Goal: Feedback & Contribution: Leave review/rating

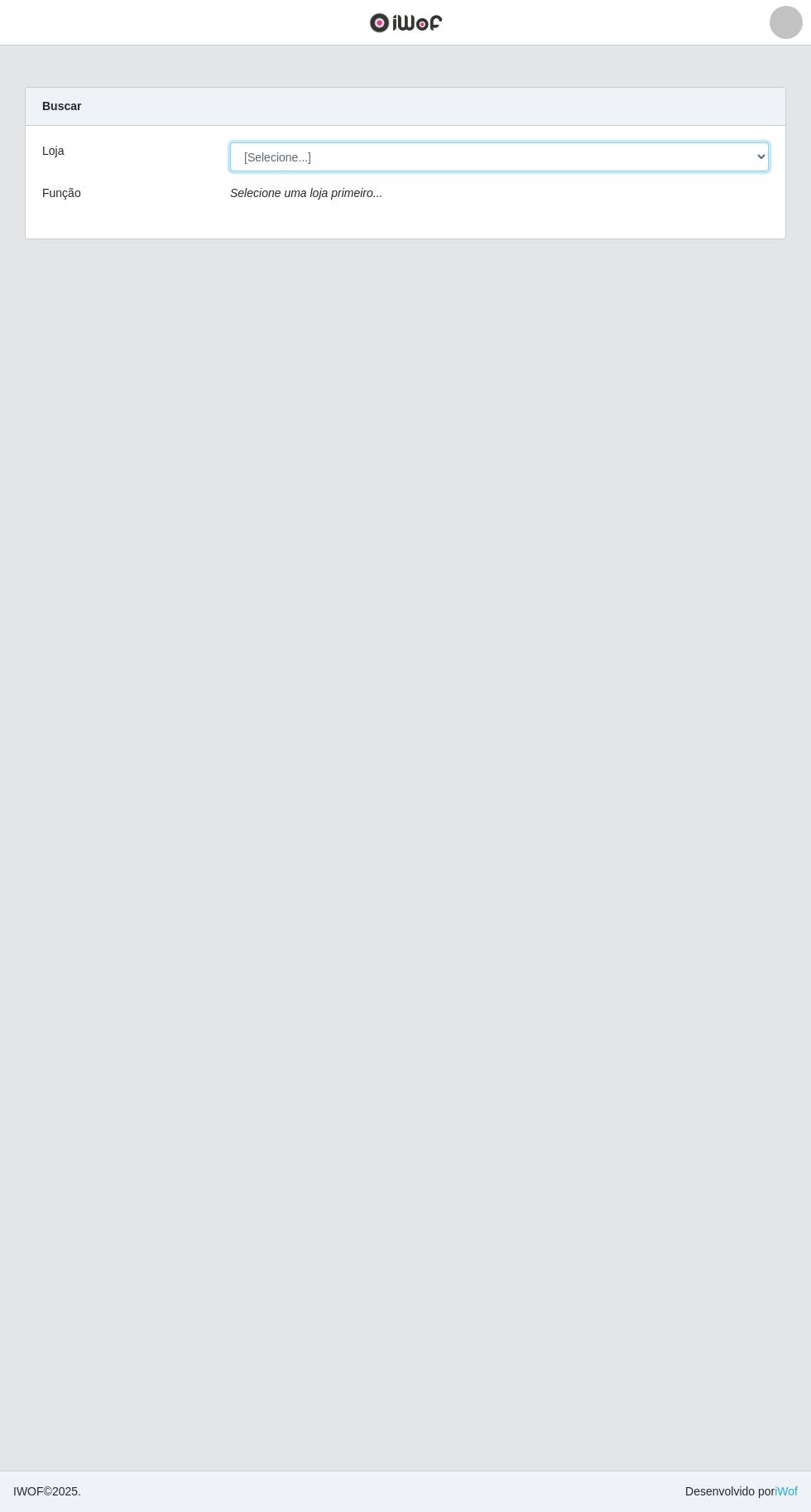
click at [640, 157] on select "[Selecione...] Extraplus - [GEOGRAPHIC_DATA] 03 - [GEOGRAPHIC_DATA]" at bounding box center [499, 157] width 539 height 29
select select "468"
click at [230, 143] on select "[Selecione...] Extraplus - [GEOGRAPHIC_DATA] 03 - [GEOGRAPHIC_DATA]" at bounding box center [499, 157] width 539 height 29
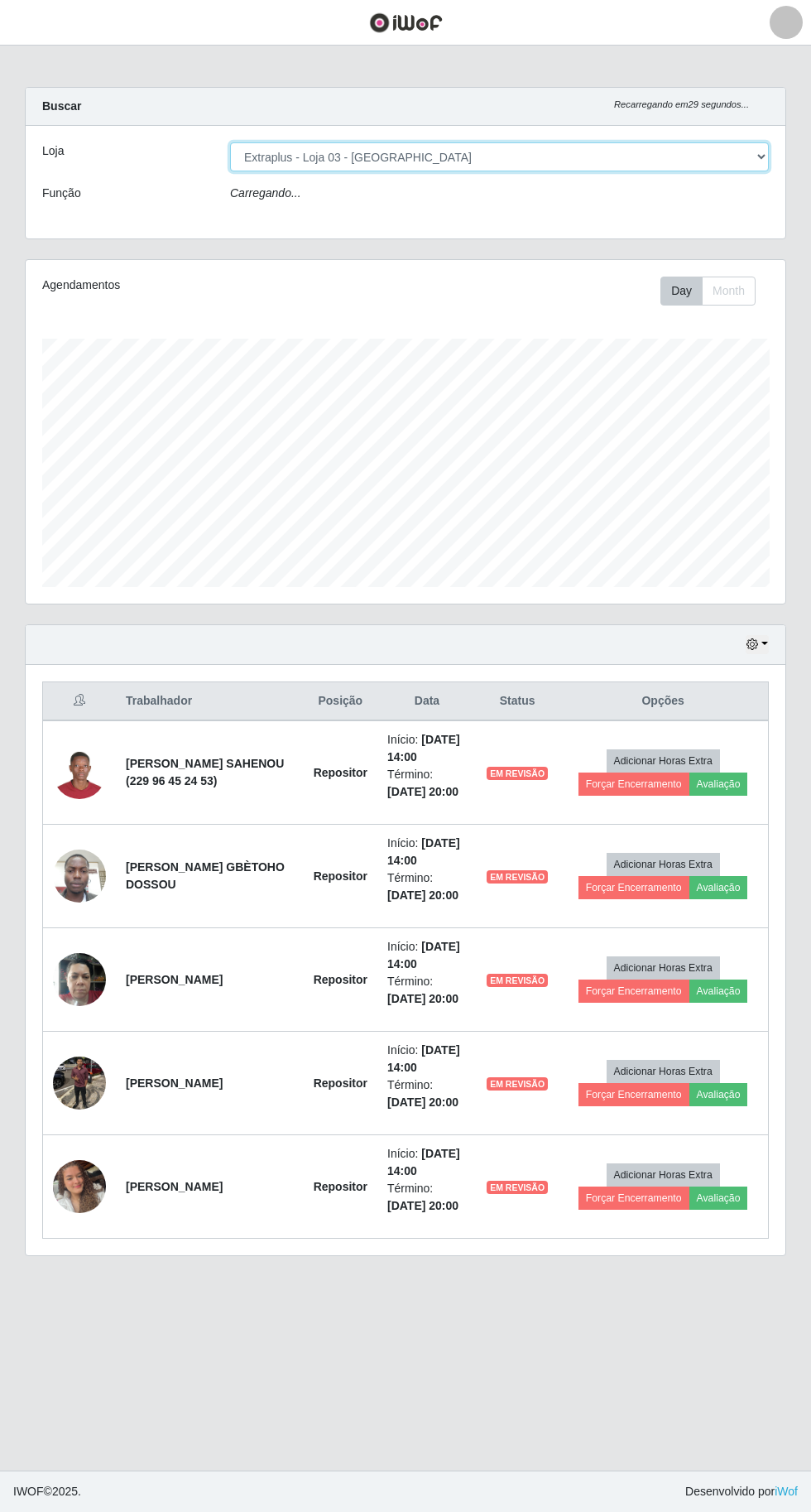
click at [624, 166] on select "[Selecione...] Extraplus - [GEOGRAPHIC_DATA] 03 - [GEOGRAPHIC_DATA]" at bounding box center [499, 157] width 539 height 29
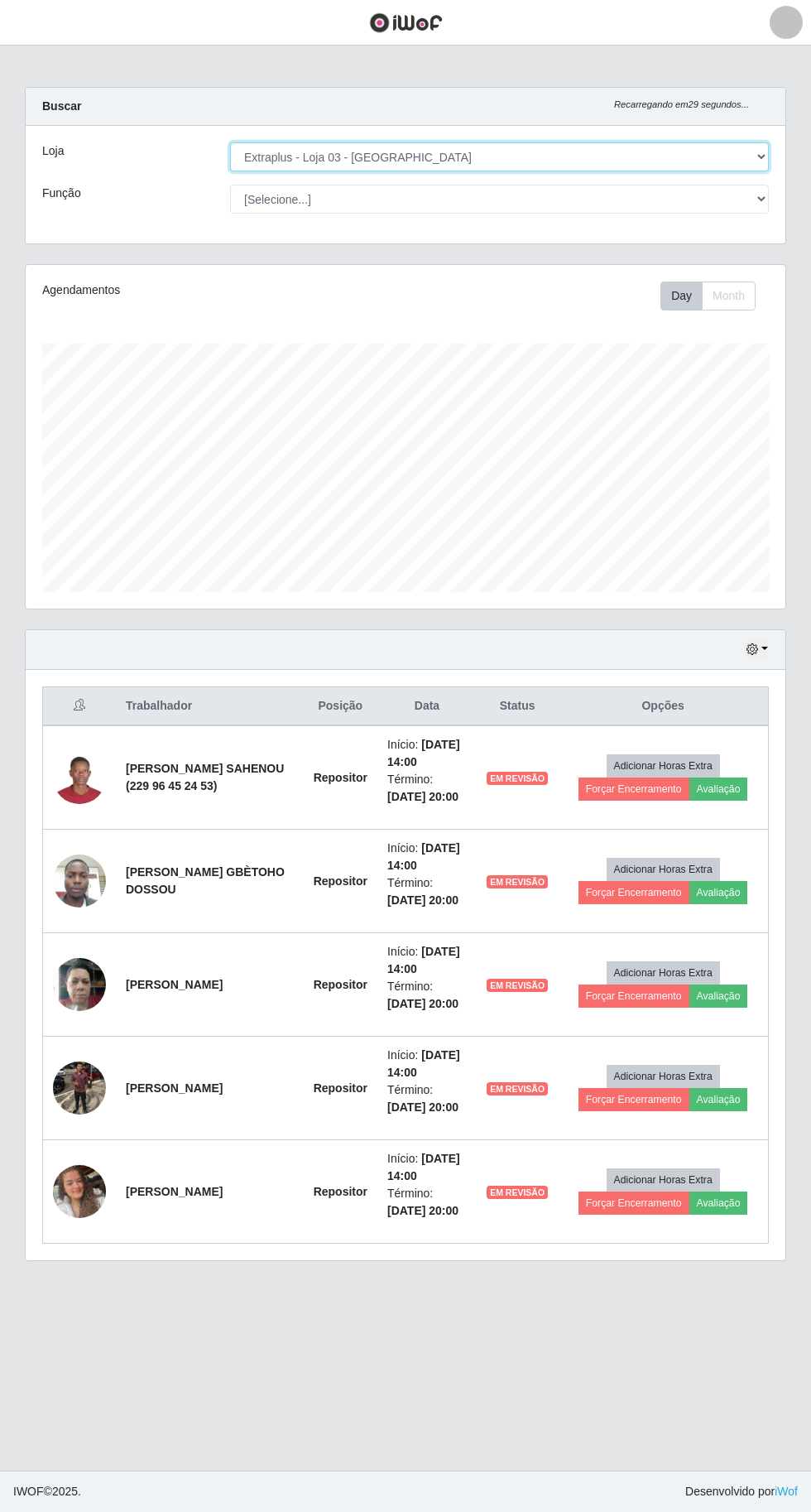
scroll to position [343, 760]
click at [230, 143] on select "[Selecione...] Extraplus - [GEOGRAPHIC_DATA] 03 - [GEOGRAPHIC_DATA]" at bounding box center [499, 157] width 539 height 29
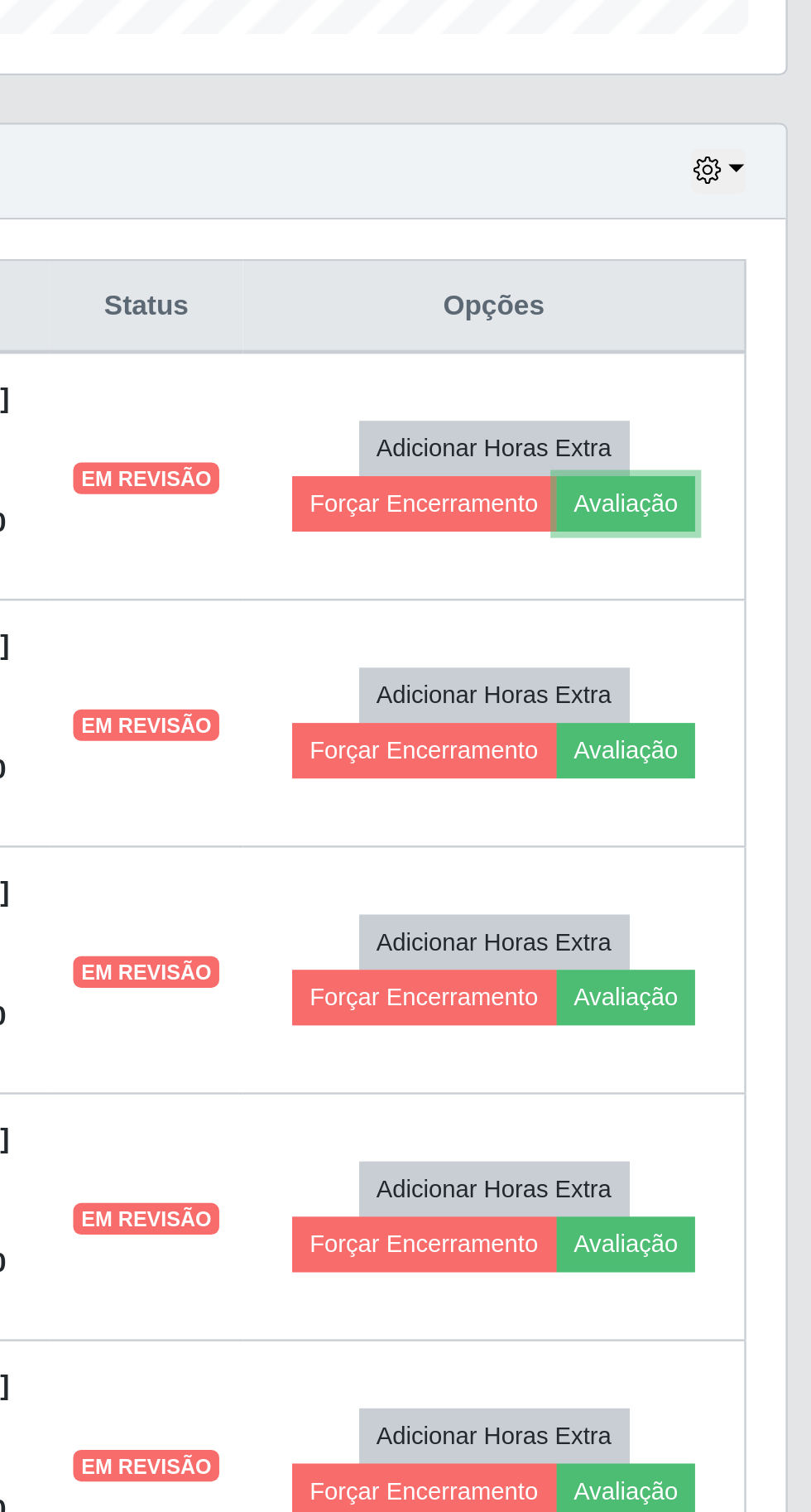
click at [717, 789] on button "Avaliação" at bounding box center [718, 789] width 58 height 23
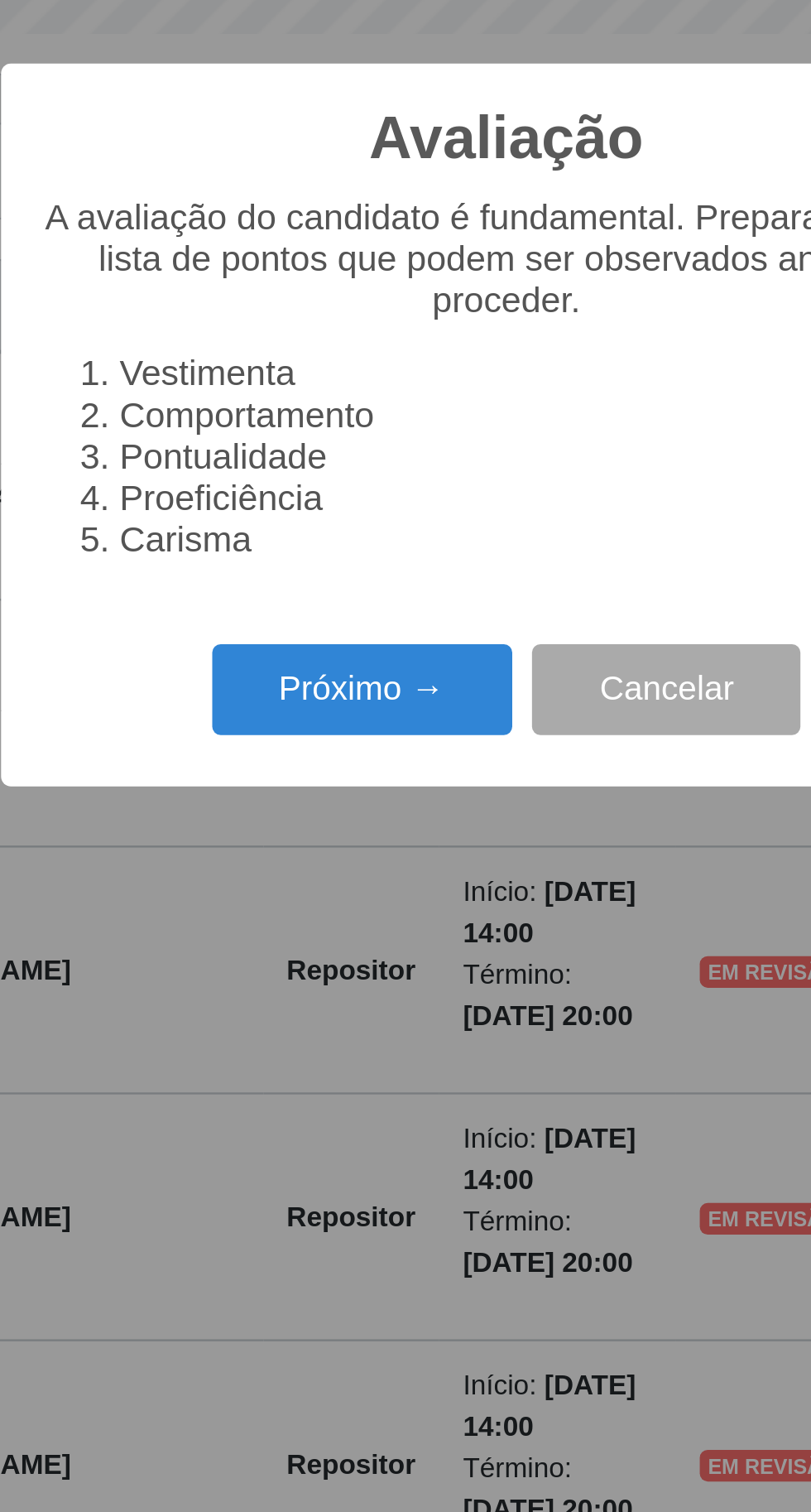
click at [327, 1084] on div "Avaliação × A avaliação do candidato é fundamental. Preparamos uma lista de pon…" at bounding box center [406, 756] width 811 height 1512
click at [457, 870] on button "Cancelar" at bounding box center [472, 867] width 112 height 39
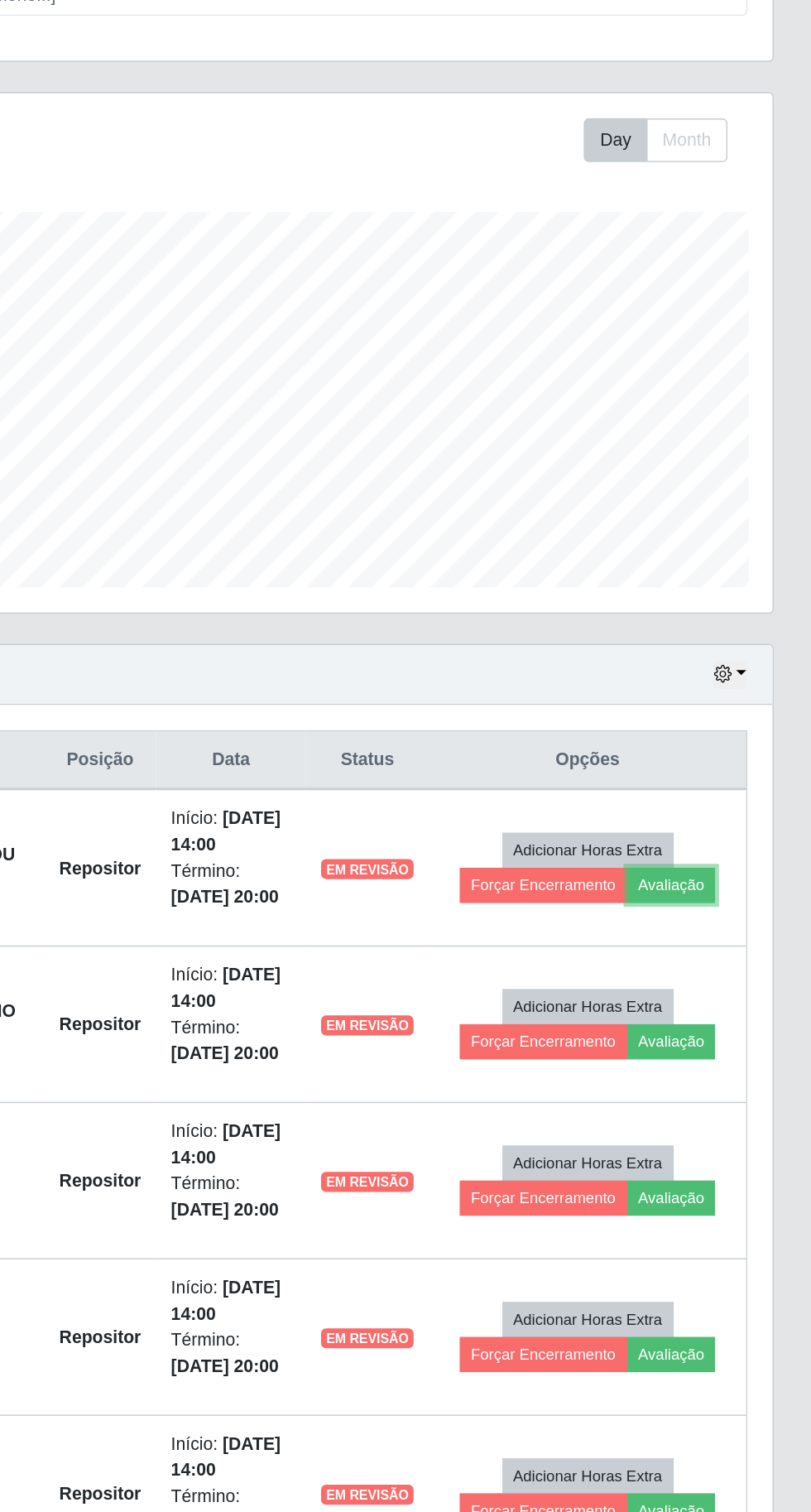
click at [721, 796] on button "Avaliação" at bounding box center [718, 789] width 58 height 23
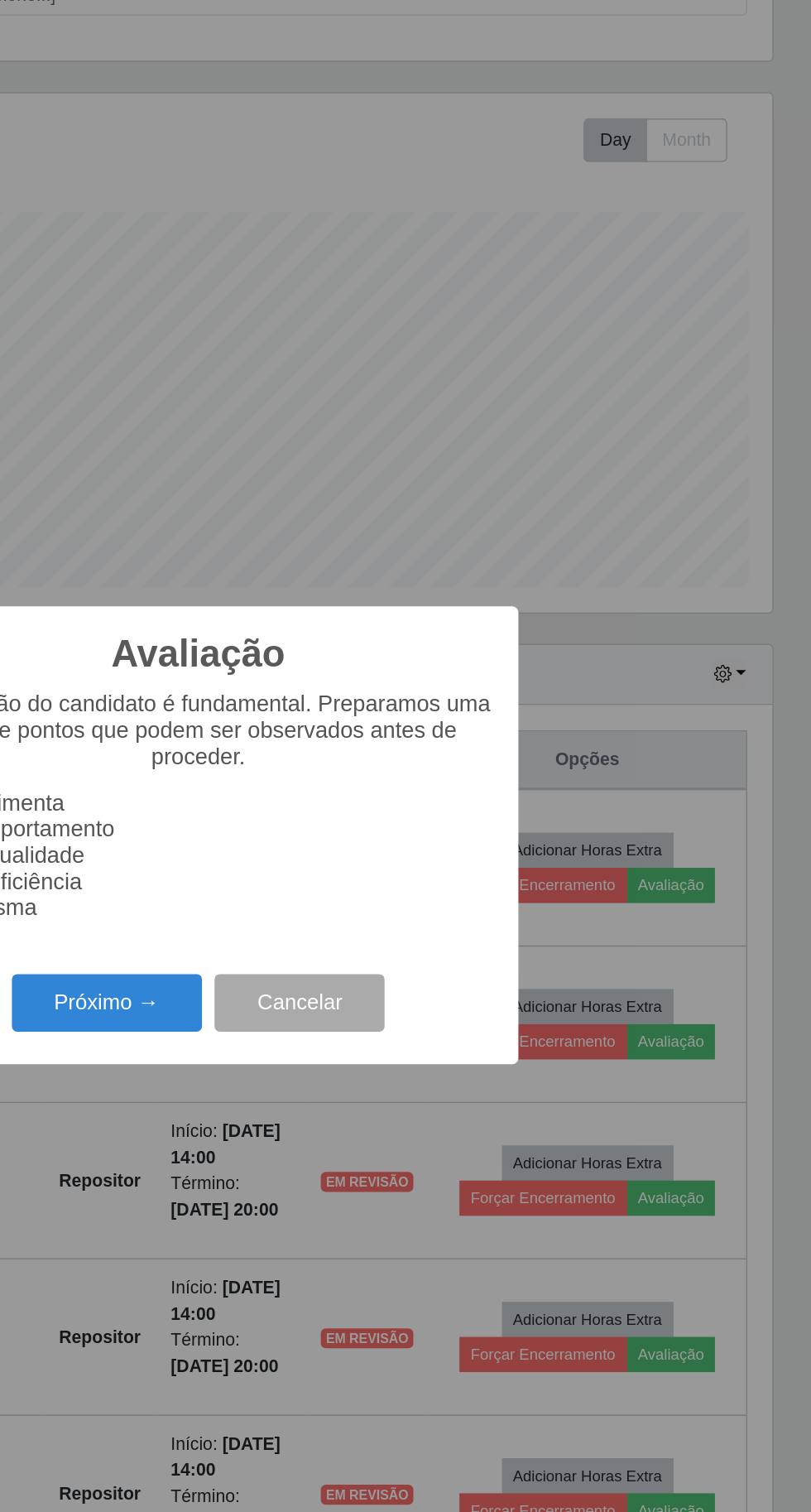
scroll to position [0, 0]
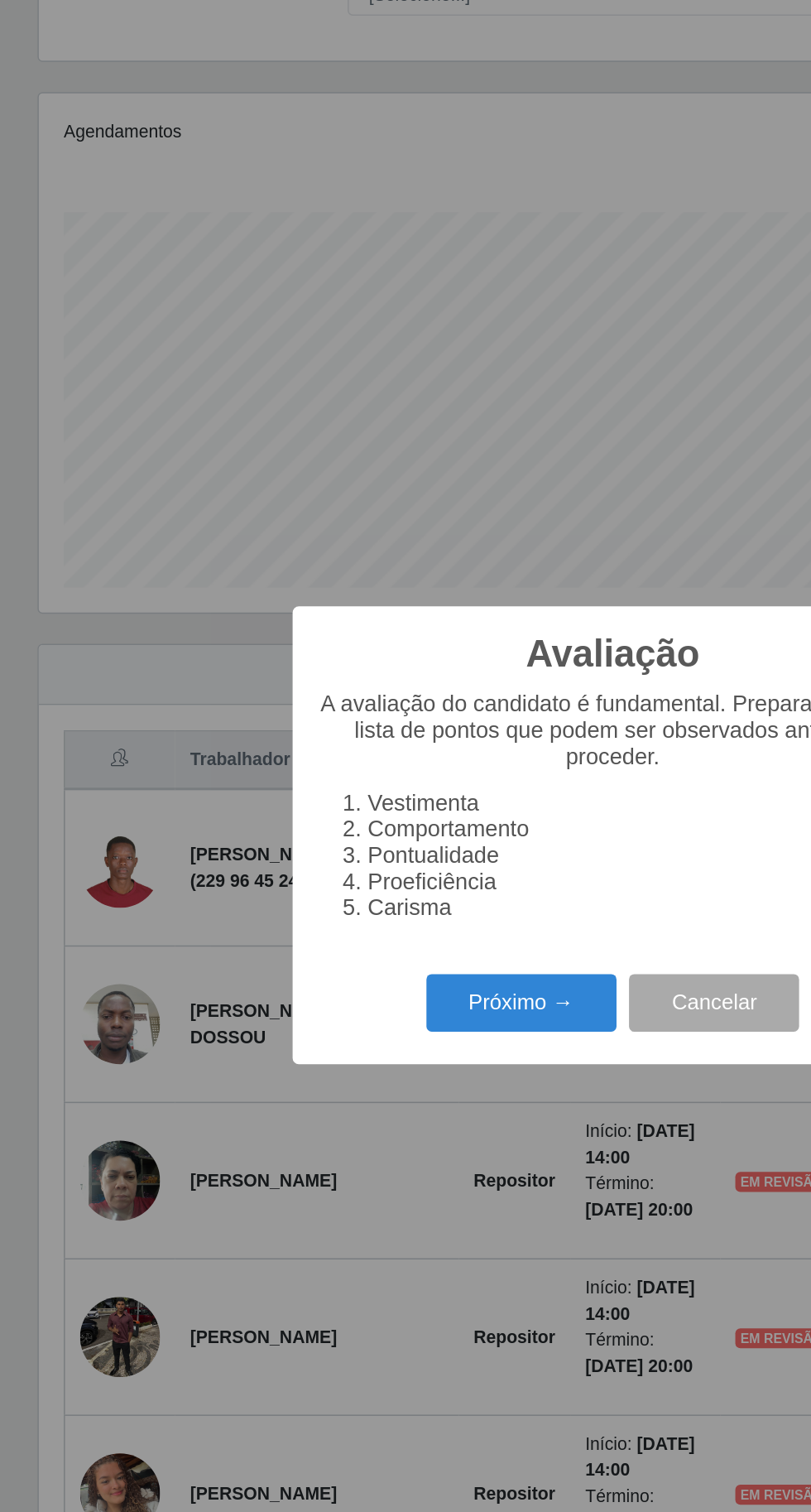
click at [348, 865] on button "Próximo →" at bounding box center [345, 867] width 126 height 39
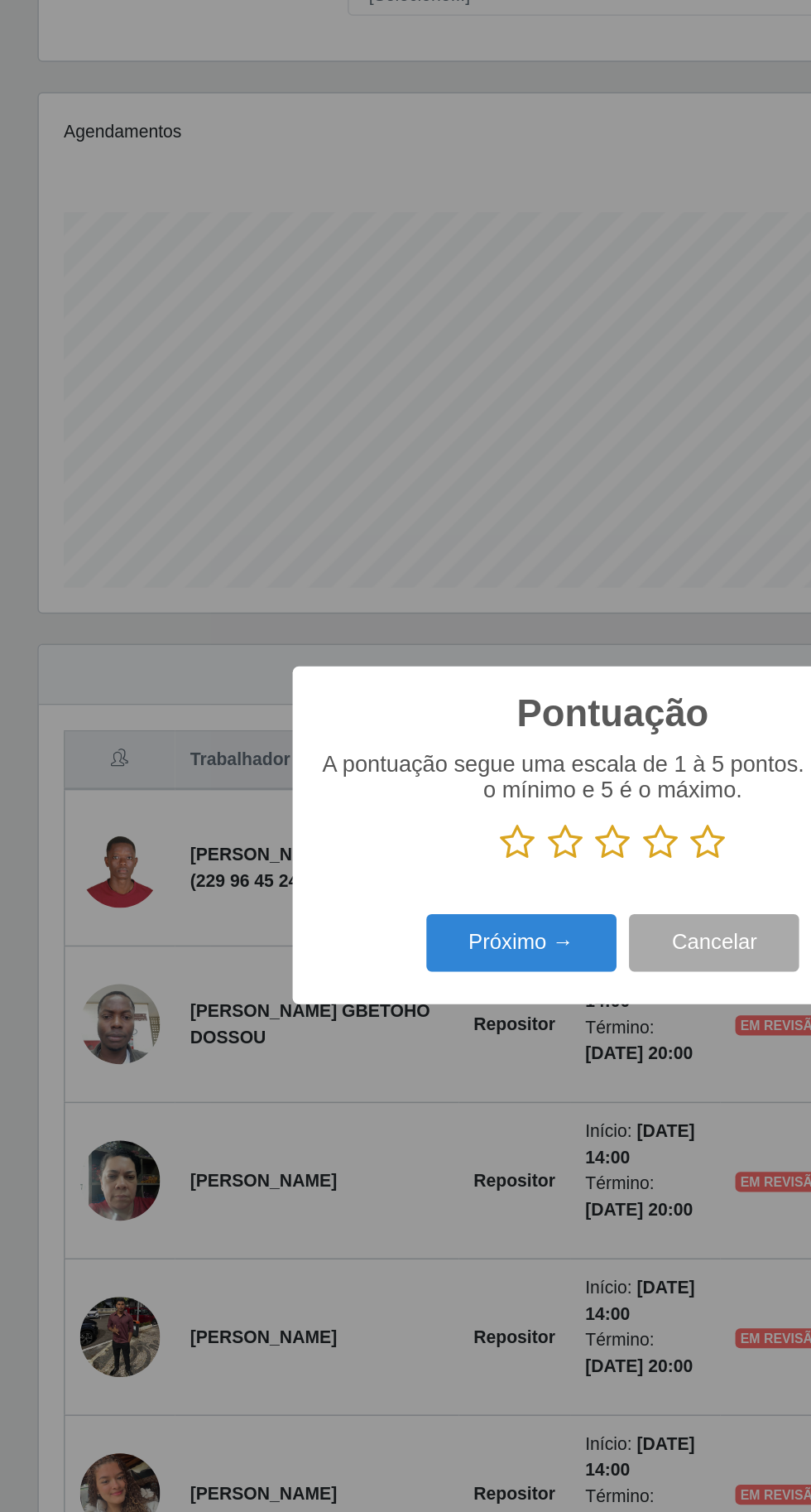
click at [470, 753] on icon at bounding box center [468, 761] width 23 height 25
click at [457, 773] on input "radio" at bounding box center [457, 773] width 0 height 0
click at [365, 831] on button "Próximo →" at bounding box center [345, 826] width 126 height 39
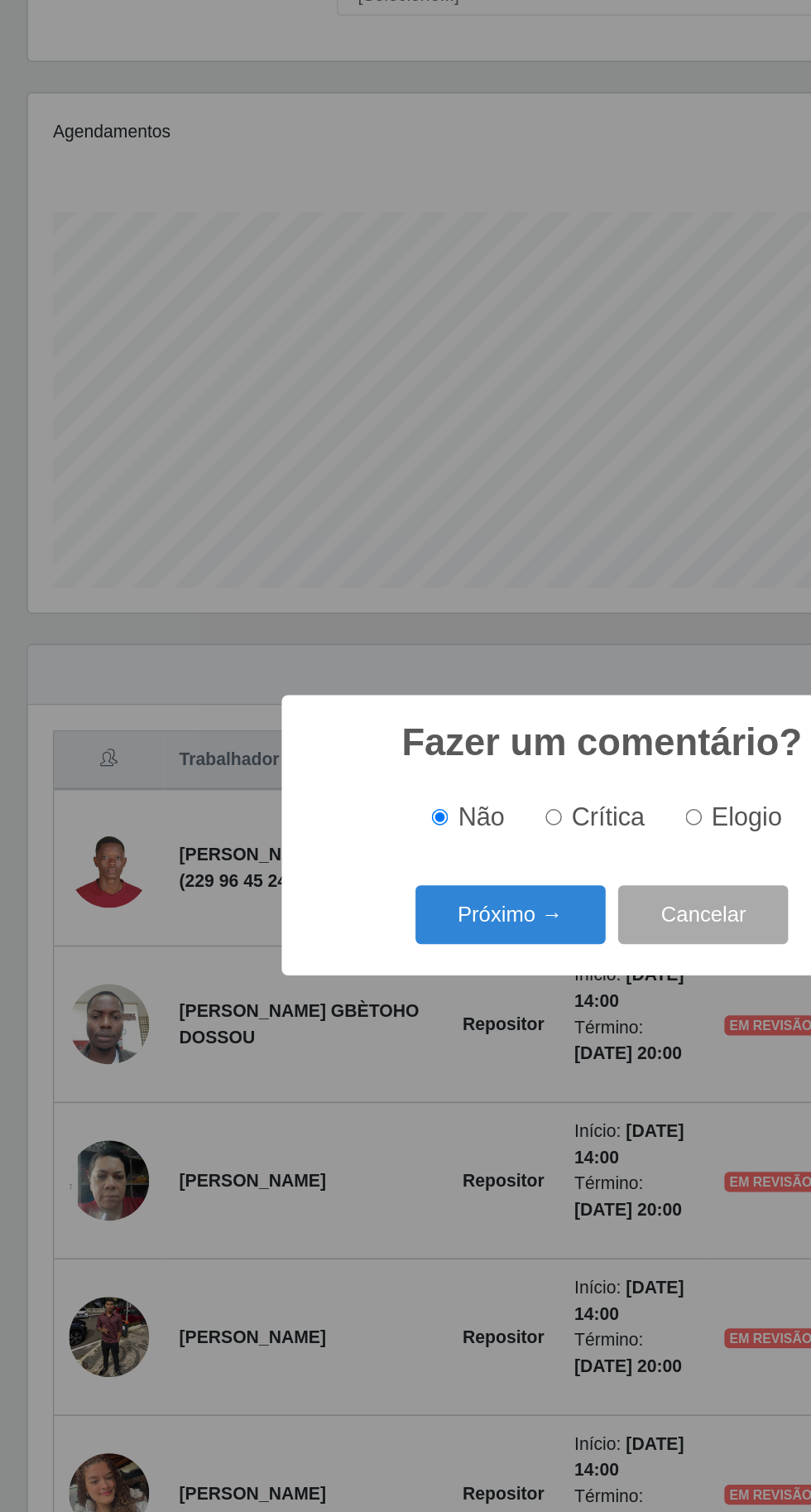
click at [375, 807] on button "Próximo →" at bounding box center [345, 808] width 126 height 39
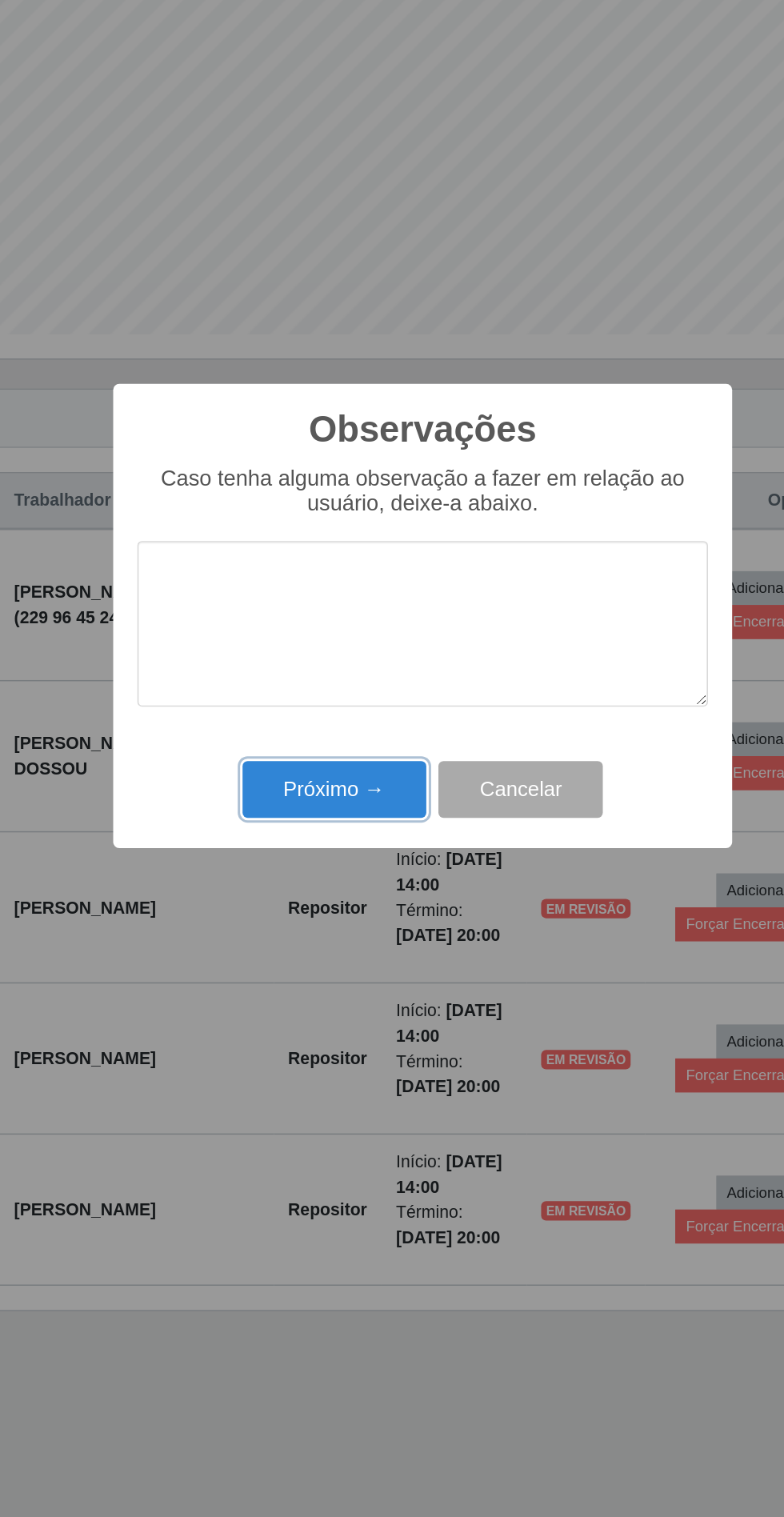
click at [310, 874] on button "Próximo →" at bounding box center [334, 873] width 121 height 37
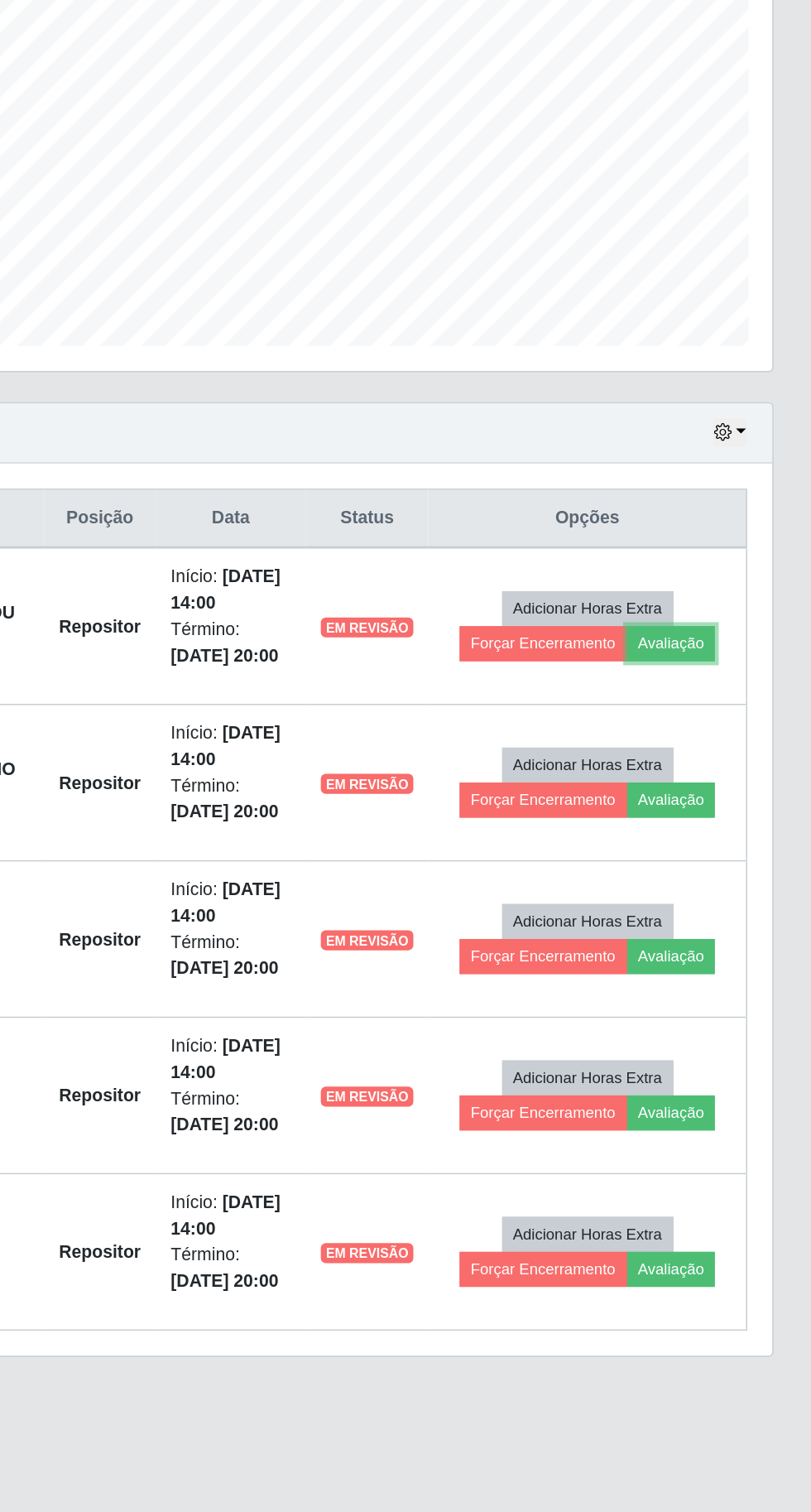
click at [739, 783] on button "Avaliação" at bounding box center [718, 789] width 58 height 23
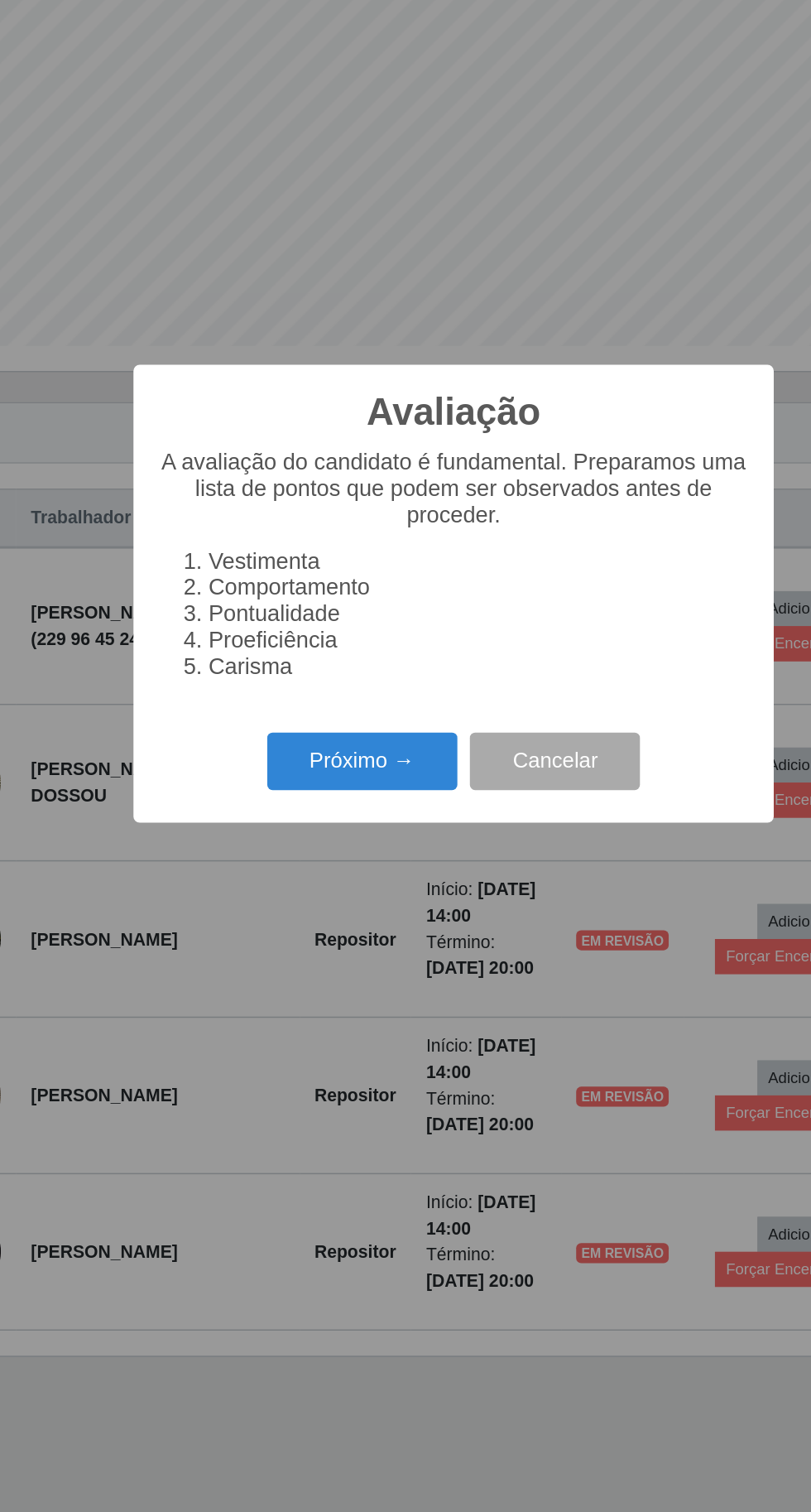
click at [332, 856] on button "Próximo →" at bounding box center [345, 867] width 126 height 39
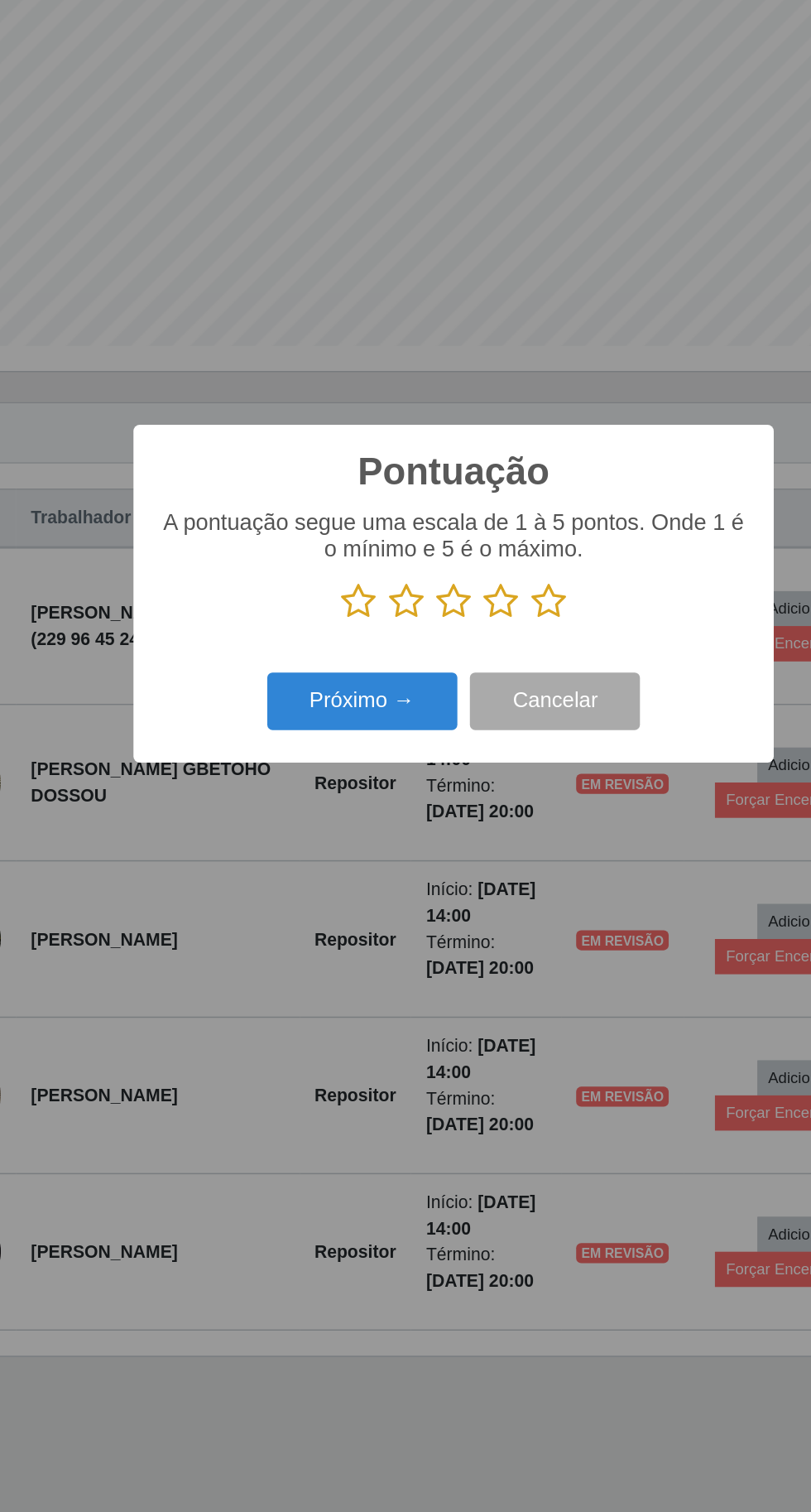
click at [467, 752] on icon at bounding box center [468, 761] width 23 height 25
click at [457, 773] on input "radio" at bounding box center [457, 773] width 0 height 0
click at [347, 828] on button "Próximo →" at bounding box center [345, 826] width 126 height 39
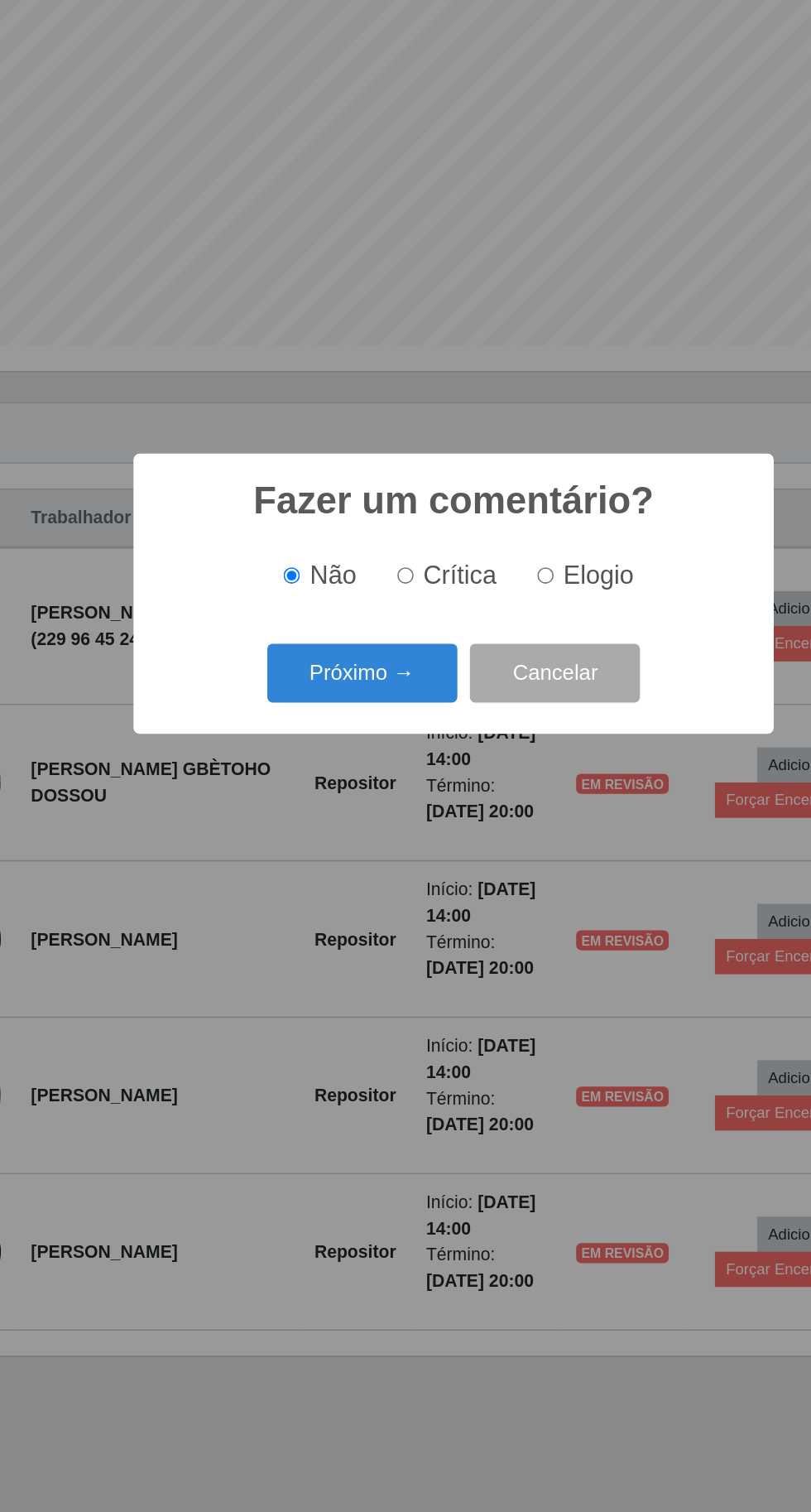
click at [359, 806] on button "Próximo →" at bounding box center [345, 808] width 126 height 39
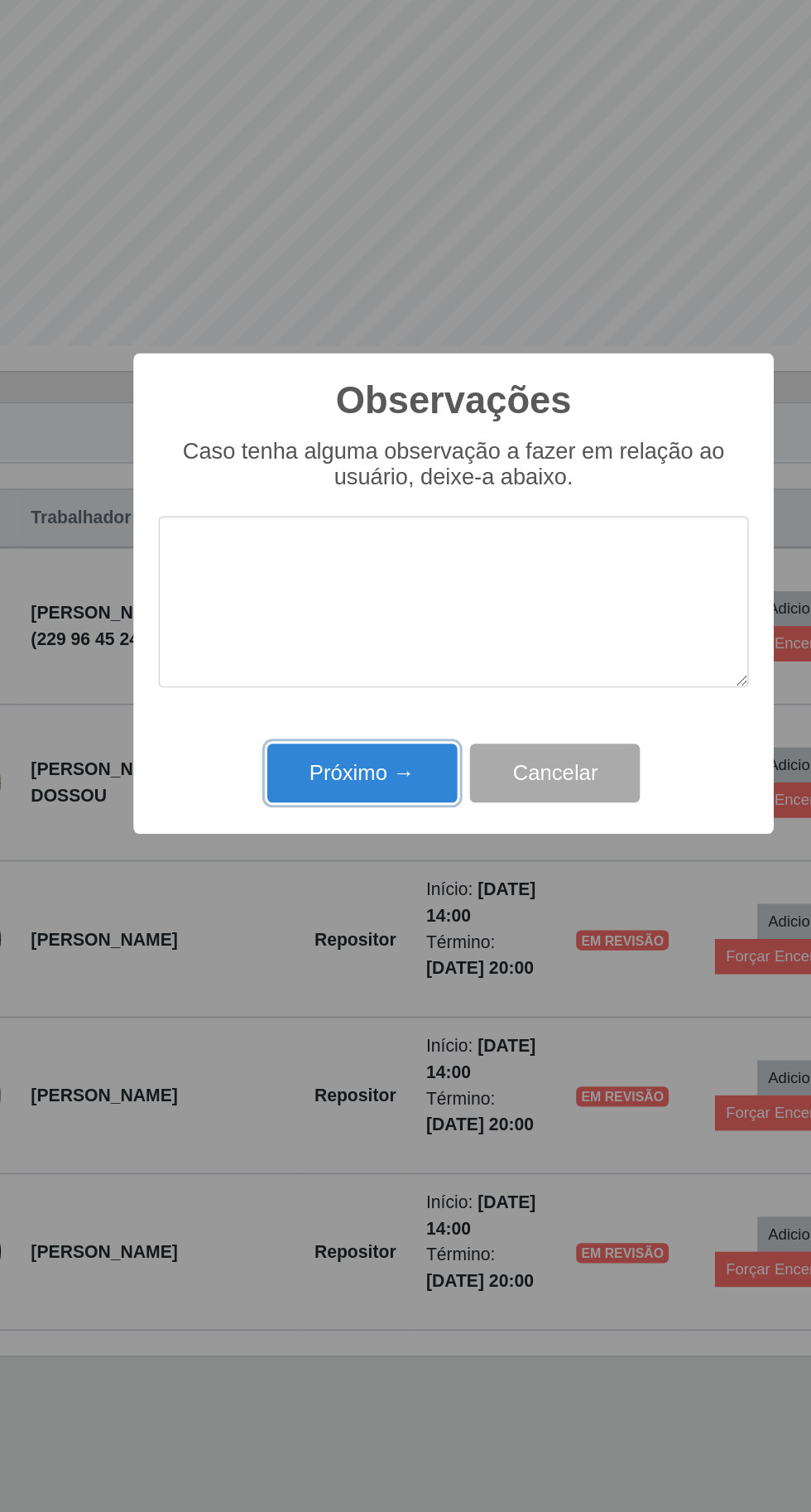
click at [364, 886] on button "Próximo →" at bounding box center [345, 874] width 126 height 39
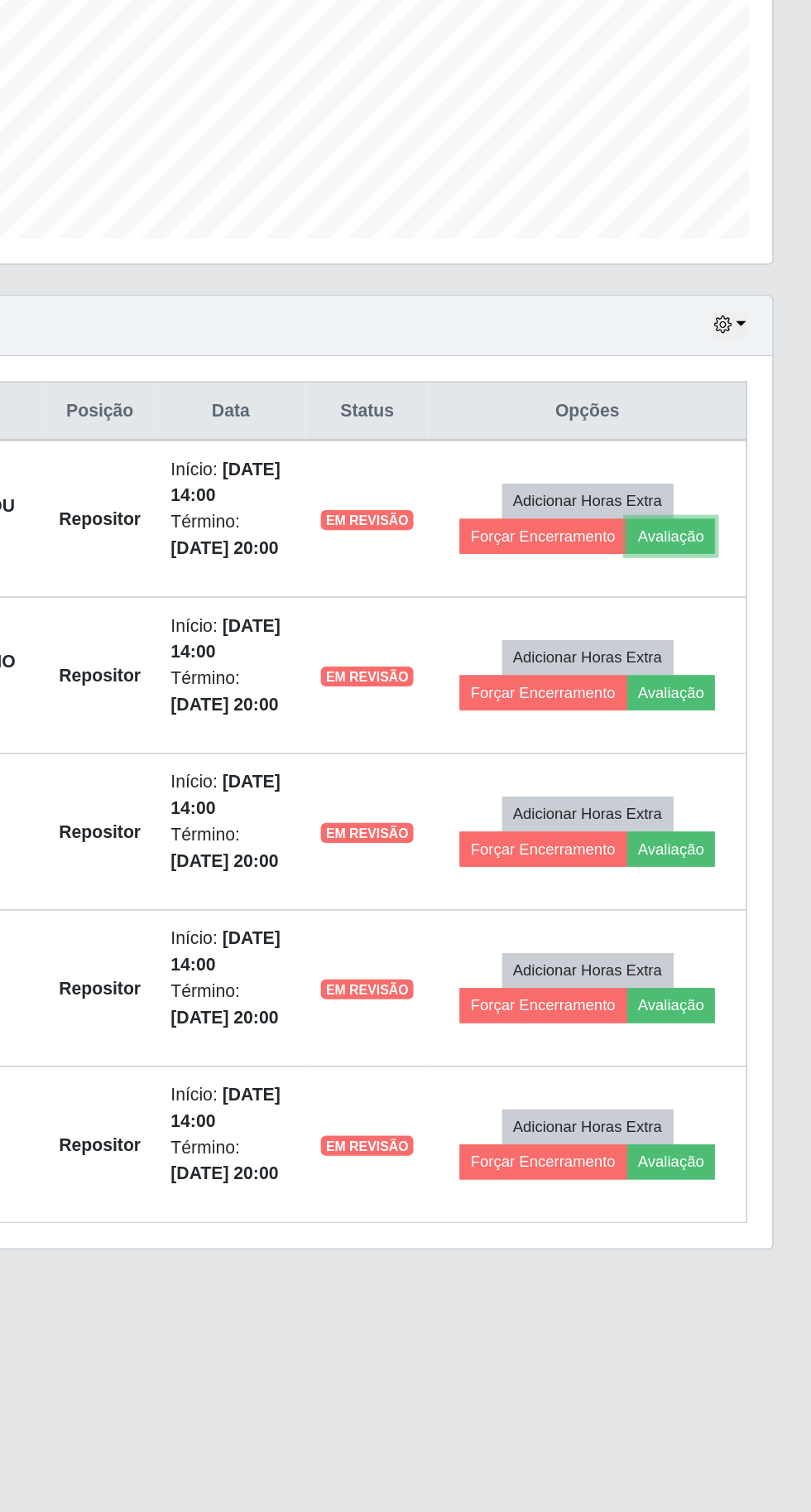
scroll to position [115, 0]
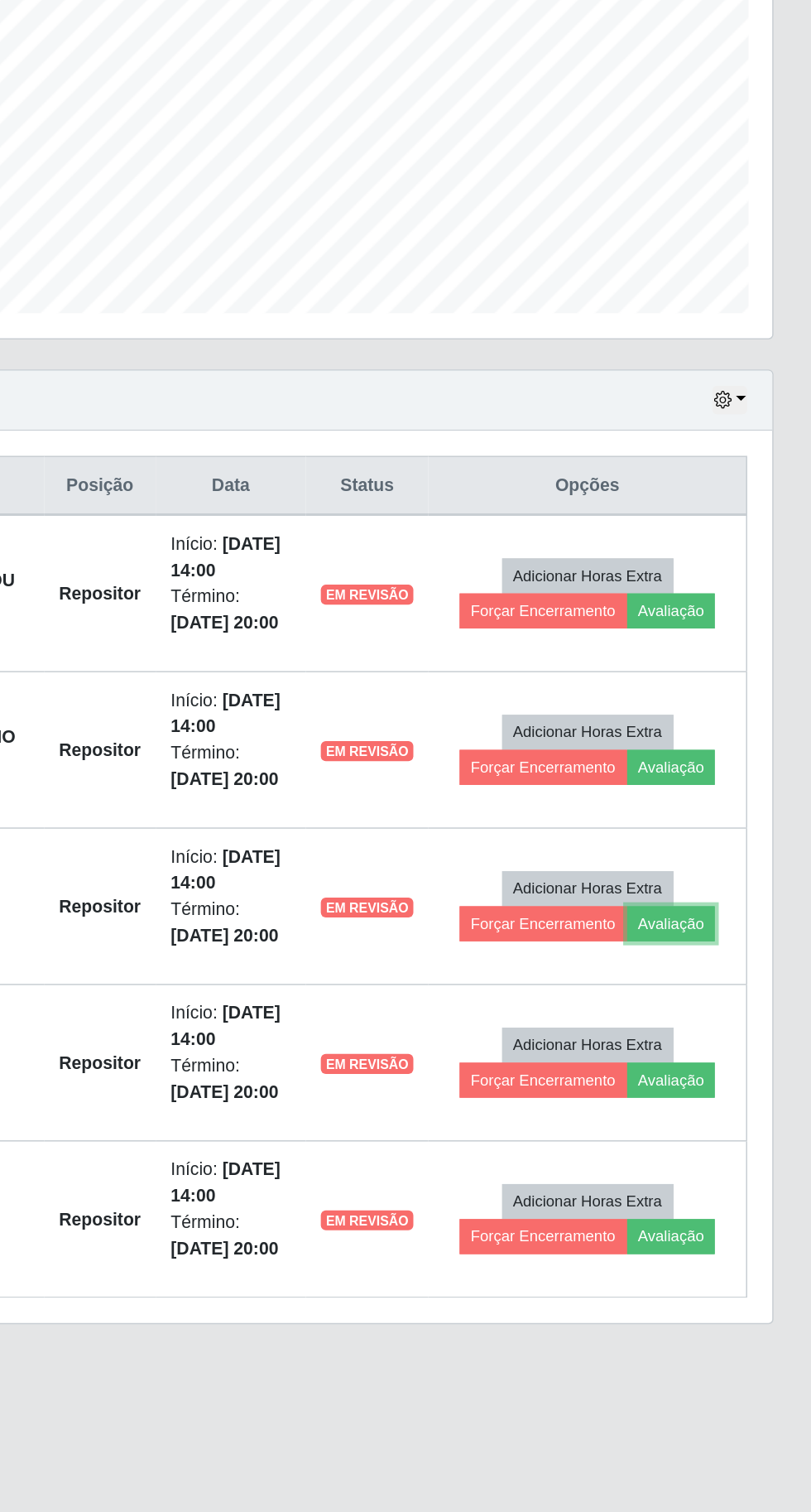
click at [734, 984] on button "Avaliação" at bounding box center [718, 996] width 58 height 23
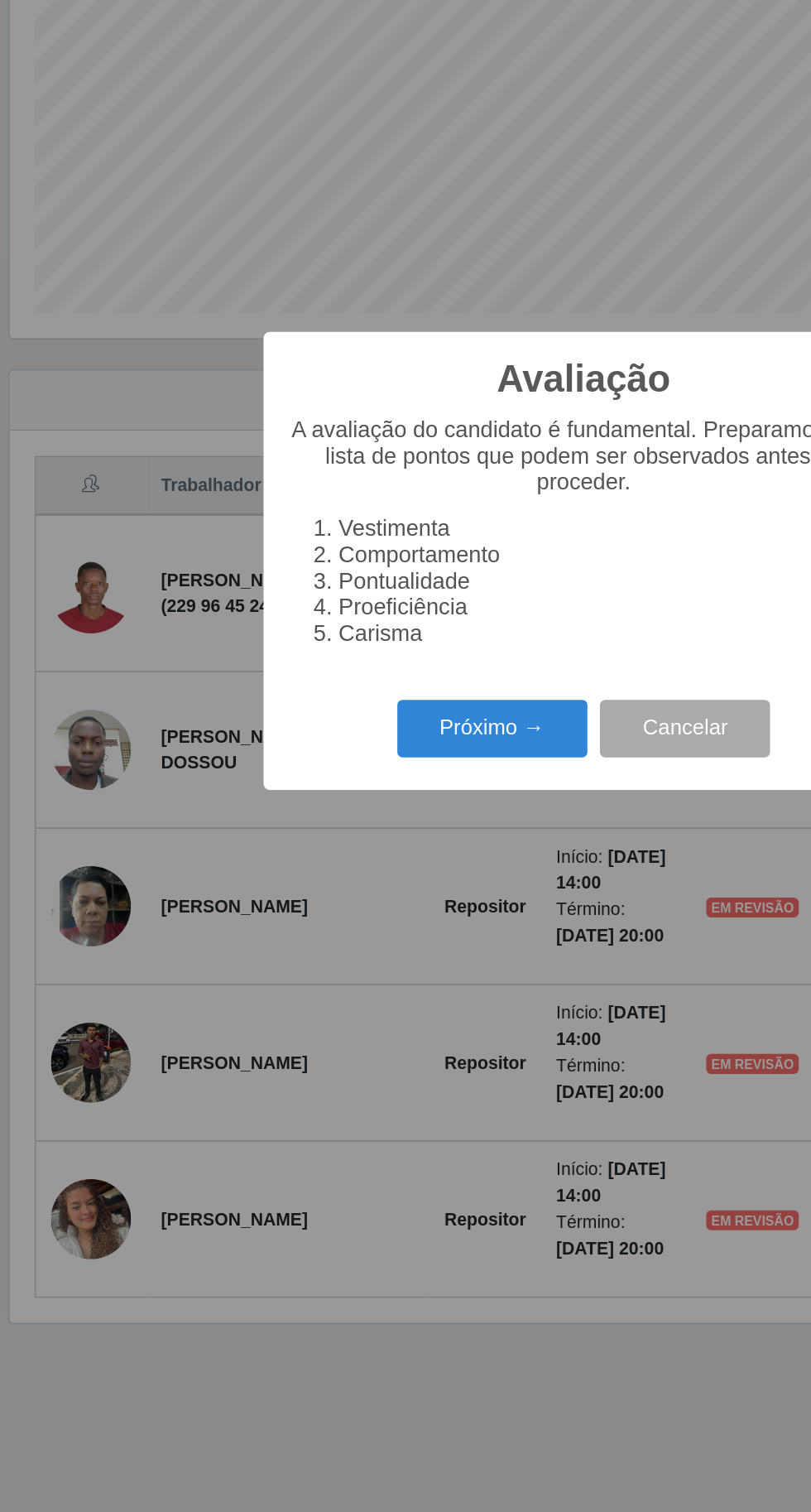
click at [343, 854] on button "Próximo →" at bounding box center [345, 867] width 126 height 39
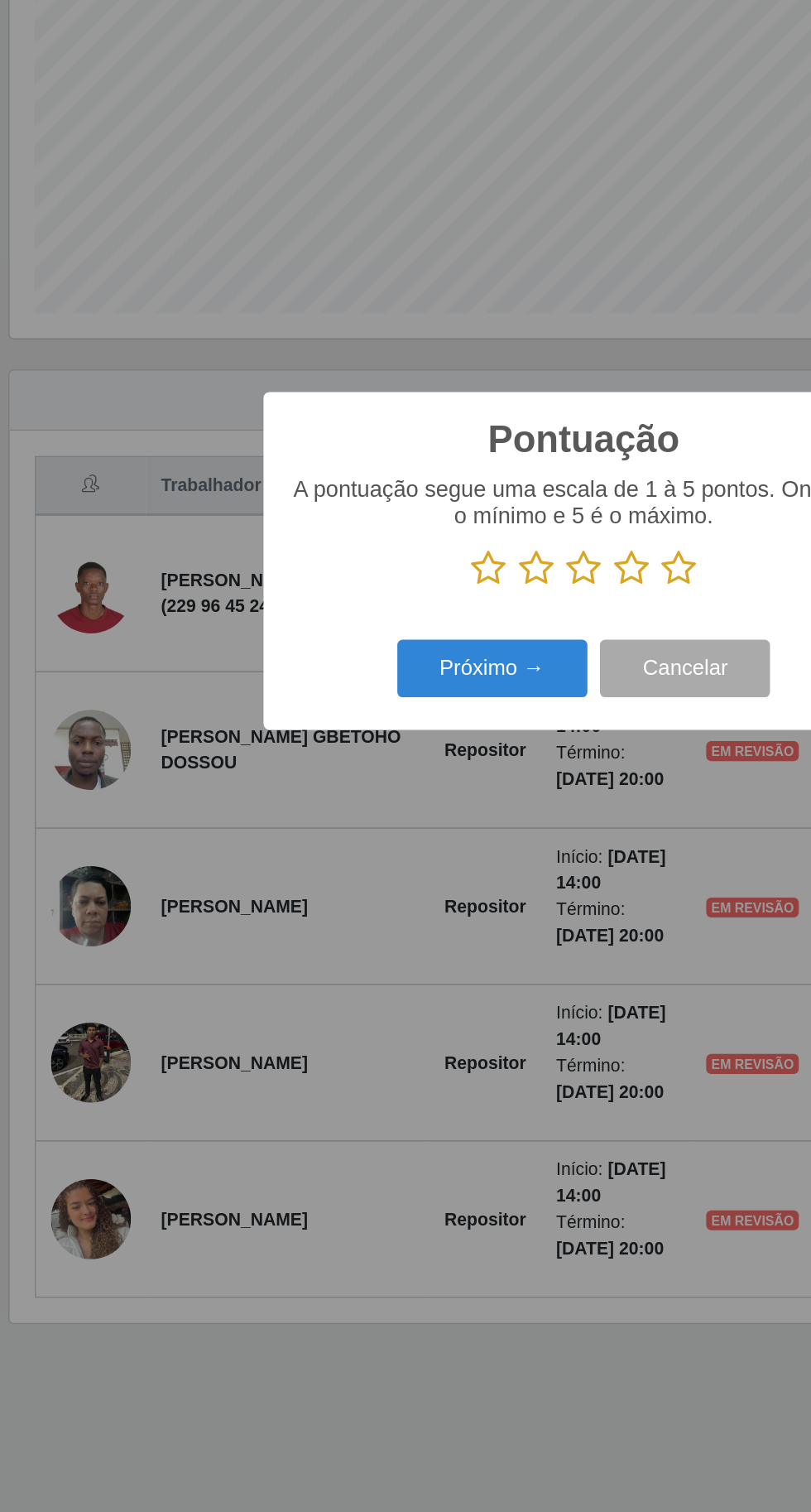
click at [475, 761] on icon at bounding box center [468, 761] width 23 height 25
click at [457, 773] on input "radio" at bounding box center [457, 773] width 0 height 0
click at [312, 832] on button "Próximo →" at bounding box center [345, 826] width 126 height 39
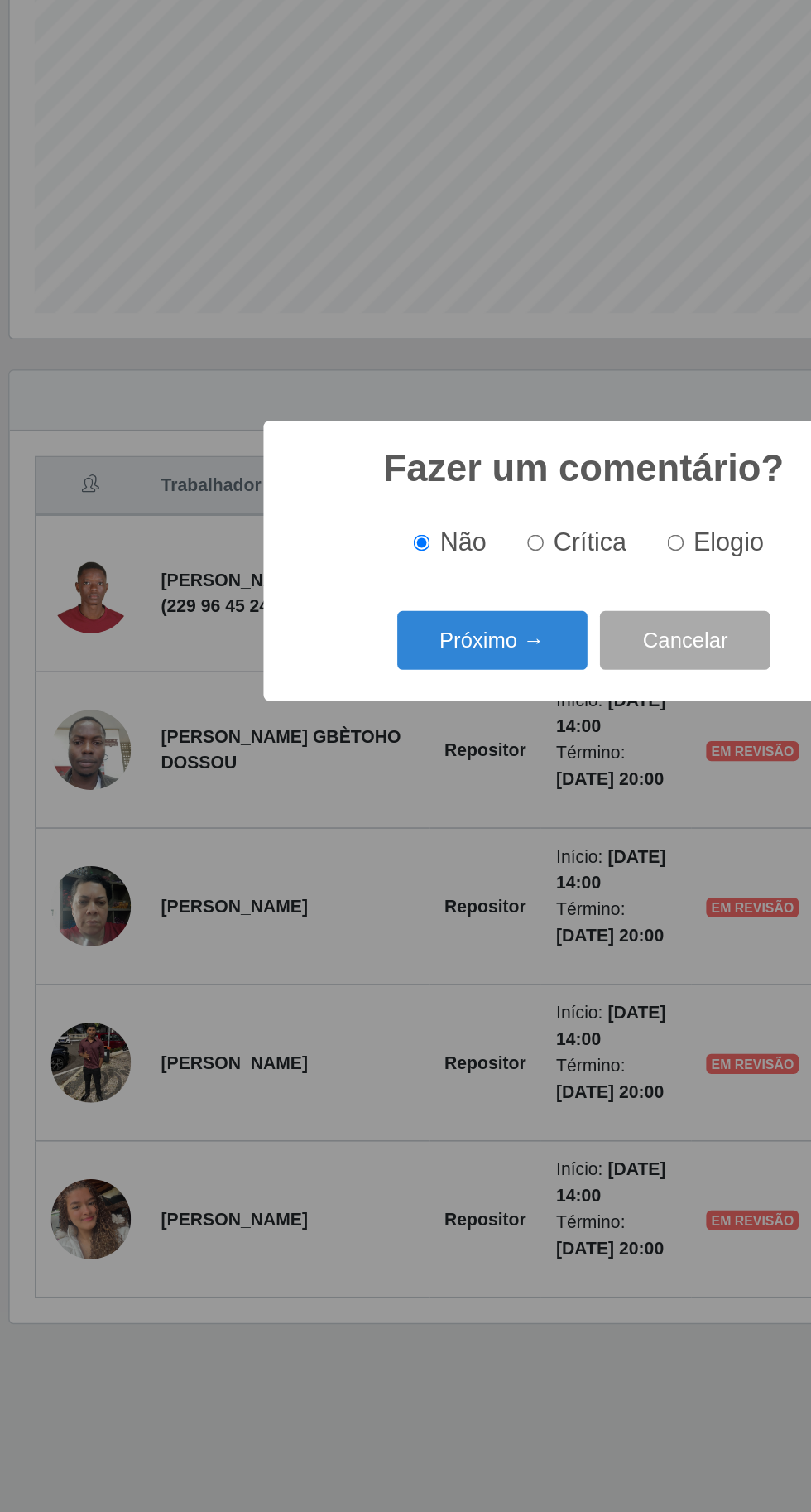
click at [341, 803] on button "Próximo →" at bounding box center [345, 808] width 126 height 39
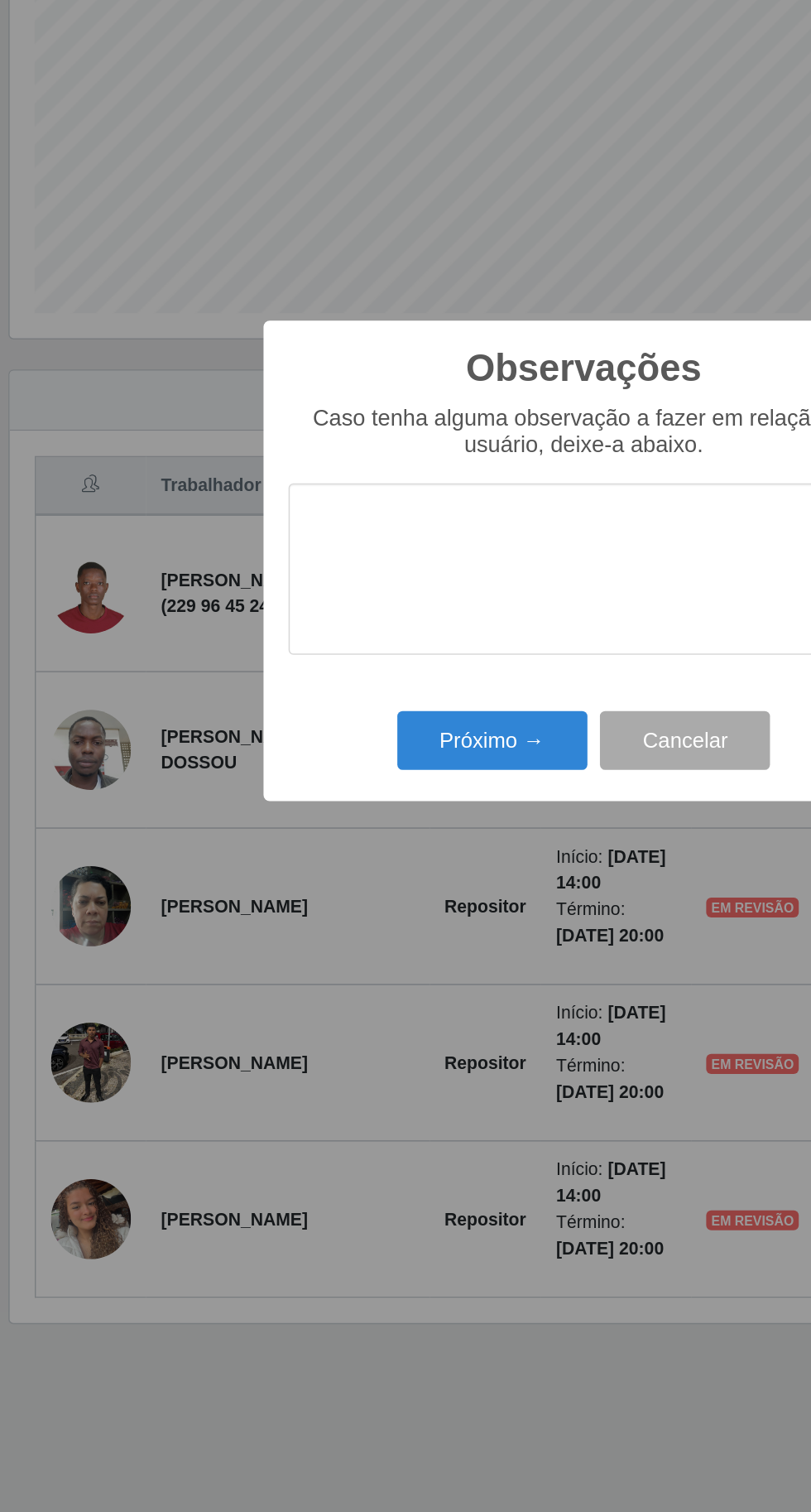
scroll to position [57, 0]
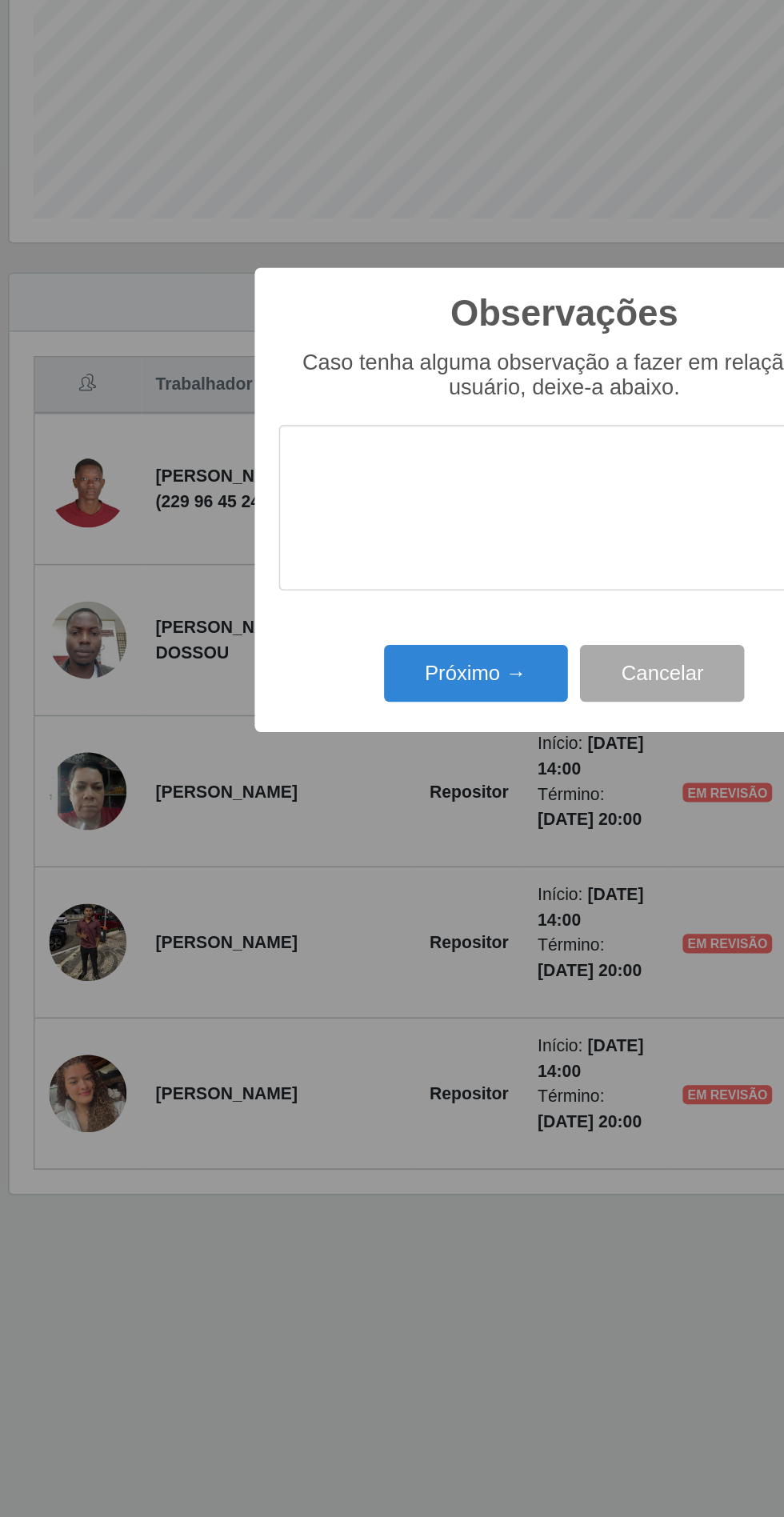
type textarea "H"
click at [324, 868] on button "Próximo →" at bounding box center [334, 873] width 121 height 37
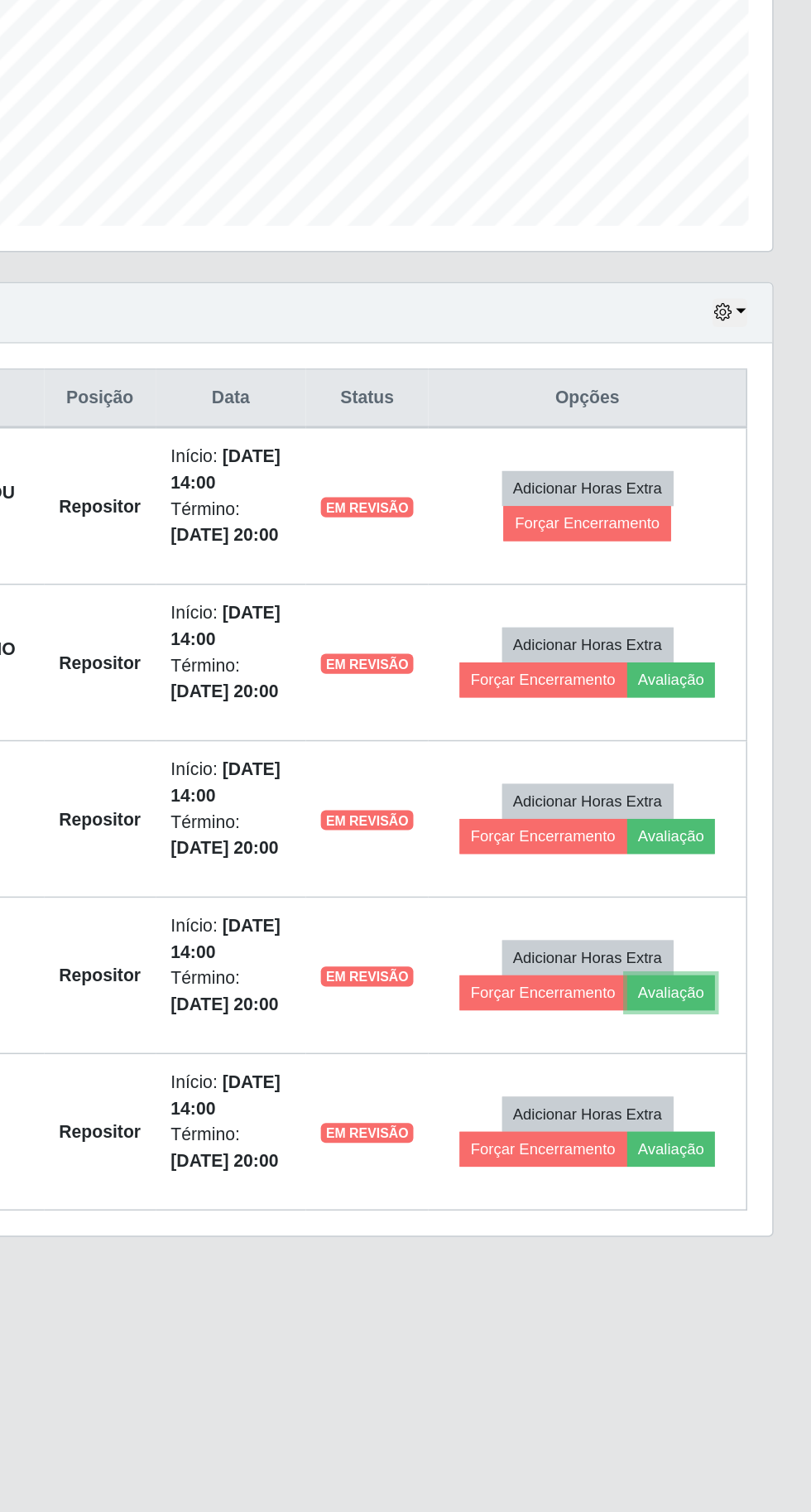
click at [732, 1088] on button "Avaliação" at bounding box center [718, 1099] width 58 height 23
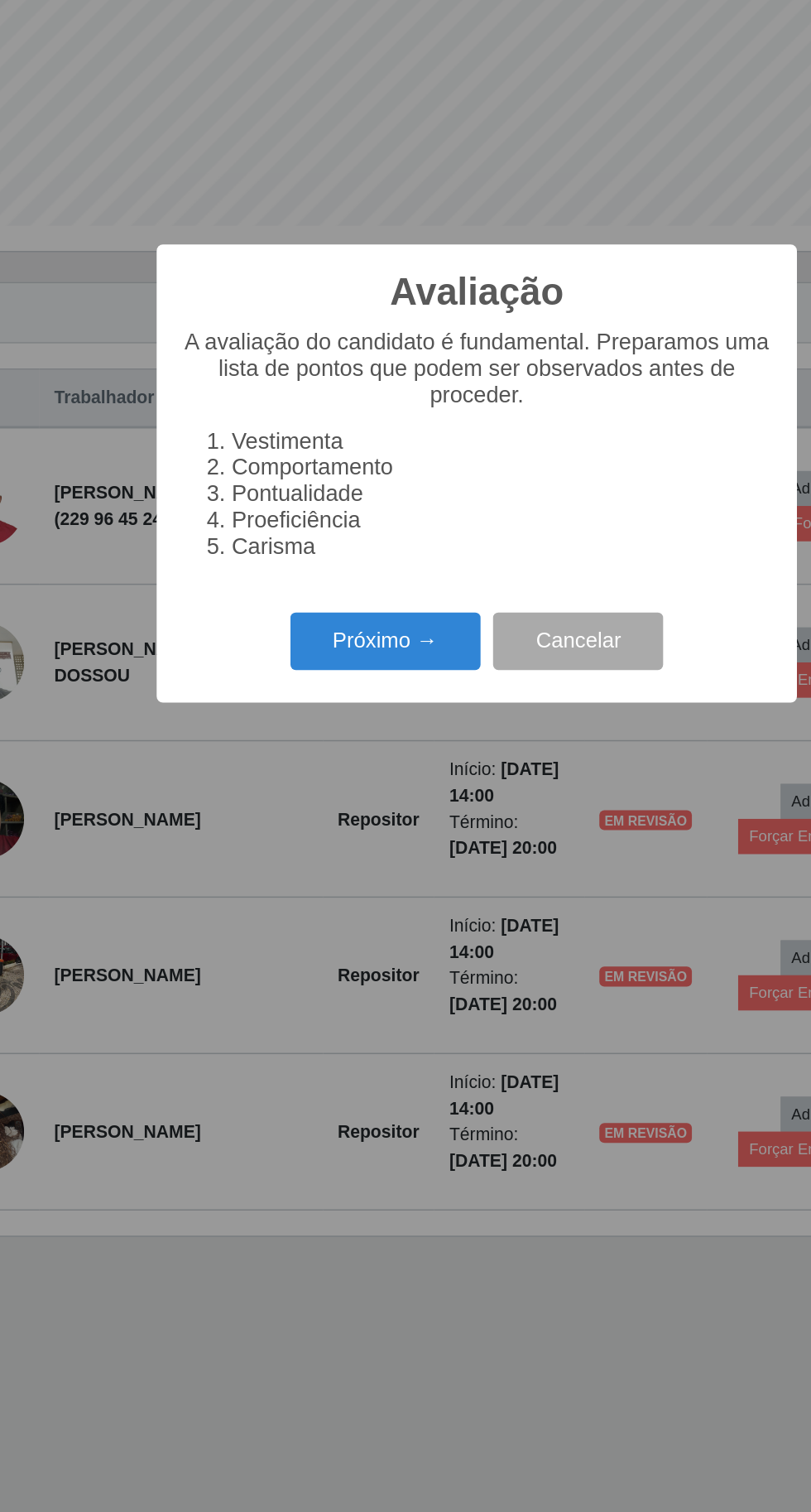
click at [312, 855] on button "Próximo →" at bounding box center [345, 867] width 126 height 39
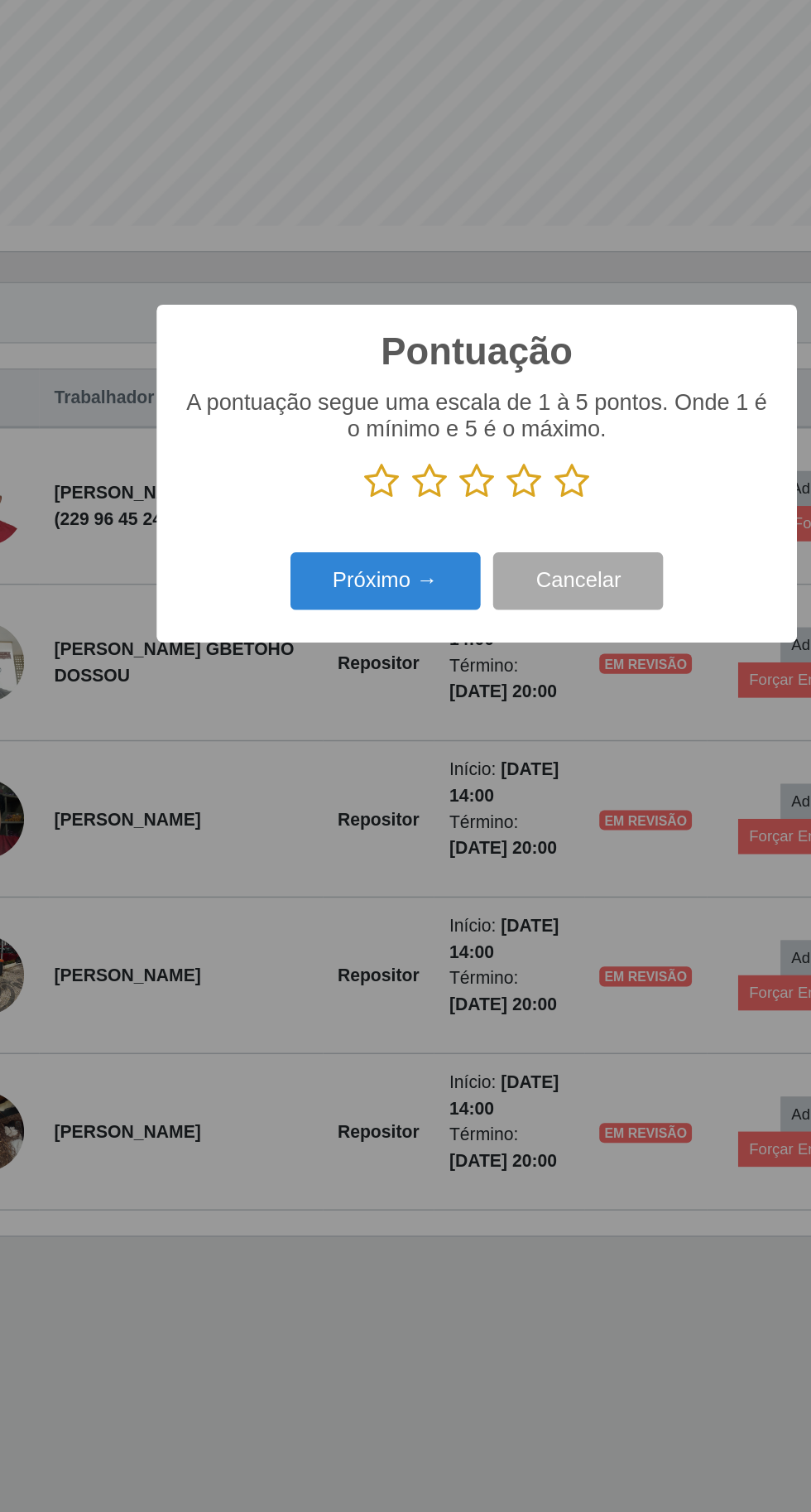
click at [471, 750] on icon at bounding box center [468, 761] width 23 height 25
click at [457, 773] on input "radio" at bounding box center [457, 773] width 0 height 0
click at [336, 833] on button "Próximo →" at bounding box center [345, 826] width 126 height 39
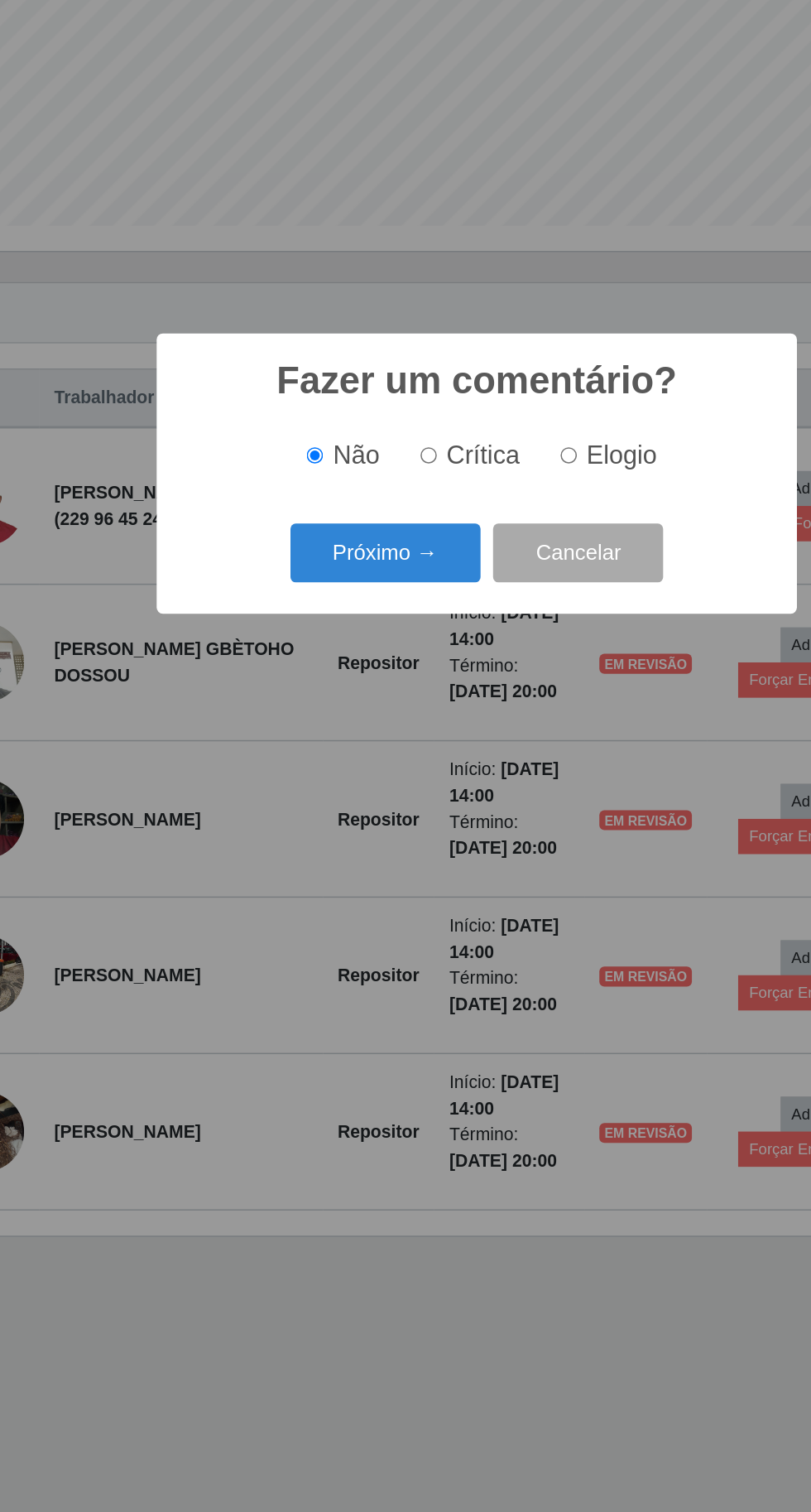
click at [505, 747] on span "Elogio" at bounding box center [501, 743] width 47 height 18
click at [472, 747] on input "Elogio" at bounding box center [467, 744] width 11 height 11
radio input "true"
click at [335, 801] on button "Próximo →" at bounding box center [345, 808] width 126 height 39
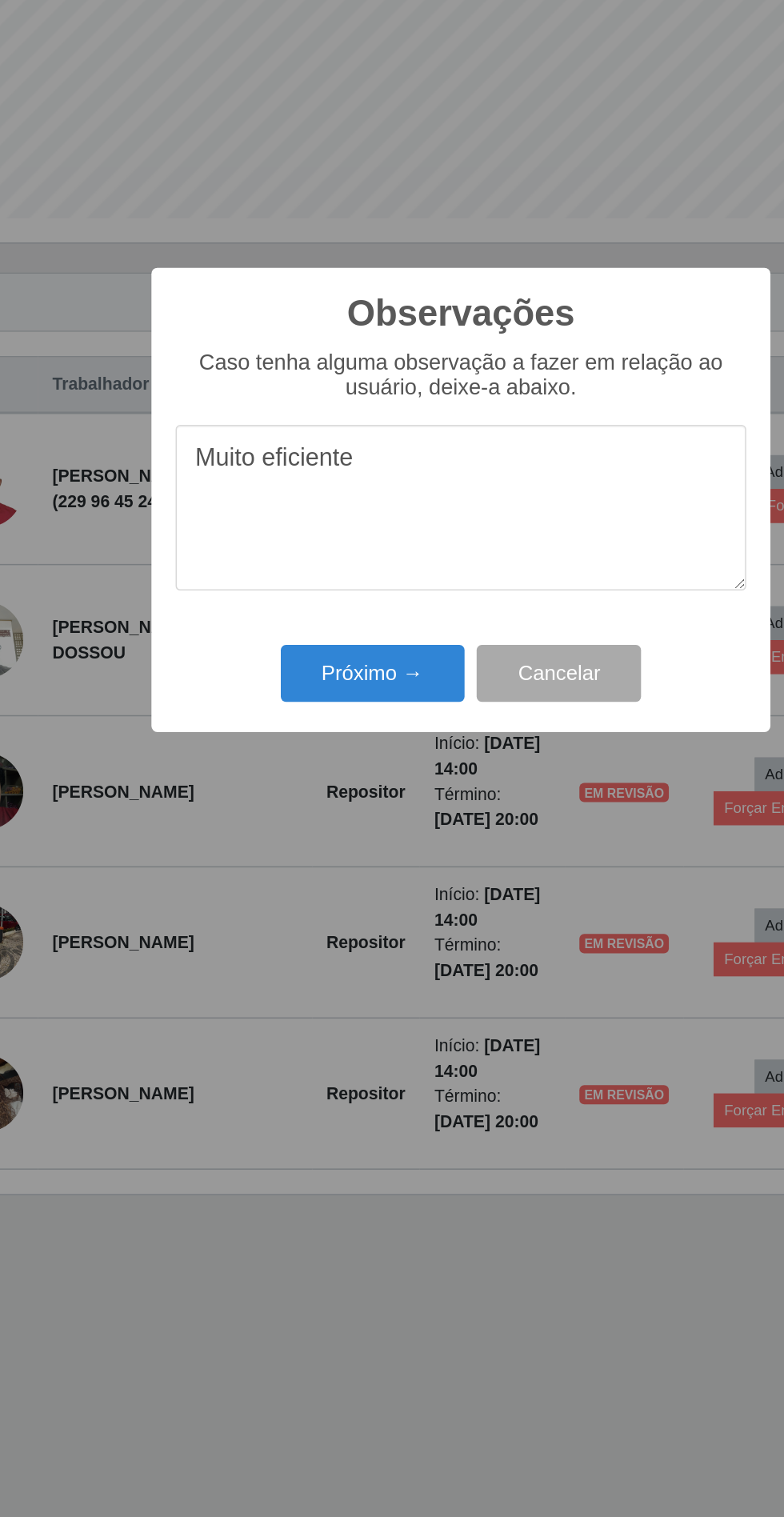
type textarea "Muito eficiente"
click at [317, 861] on button "Próximo →" at bounding box center [334, 873] width 121 height 37
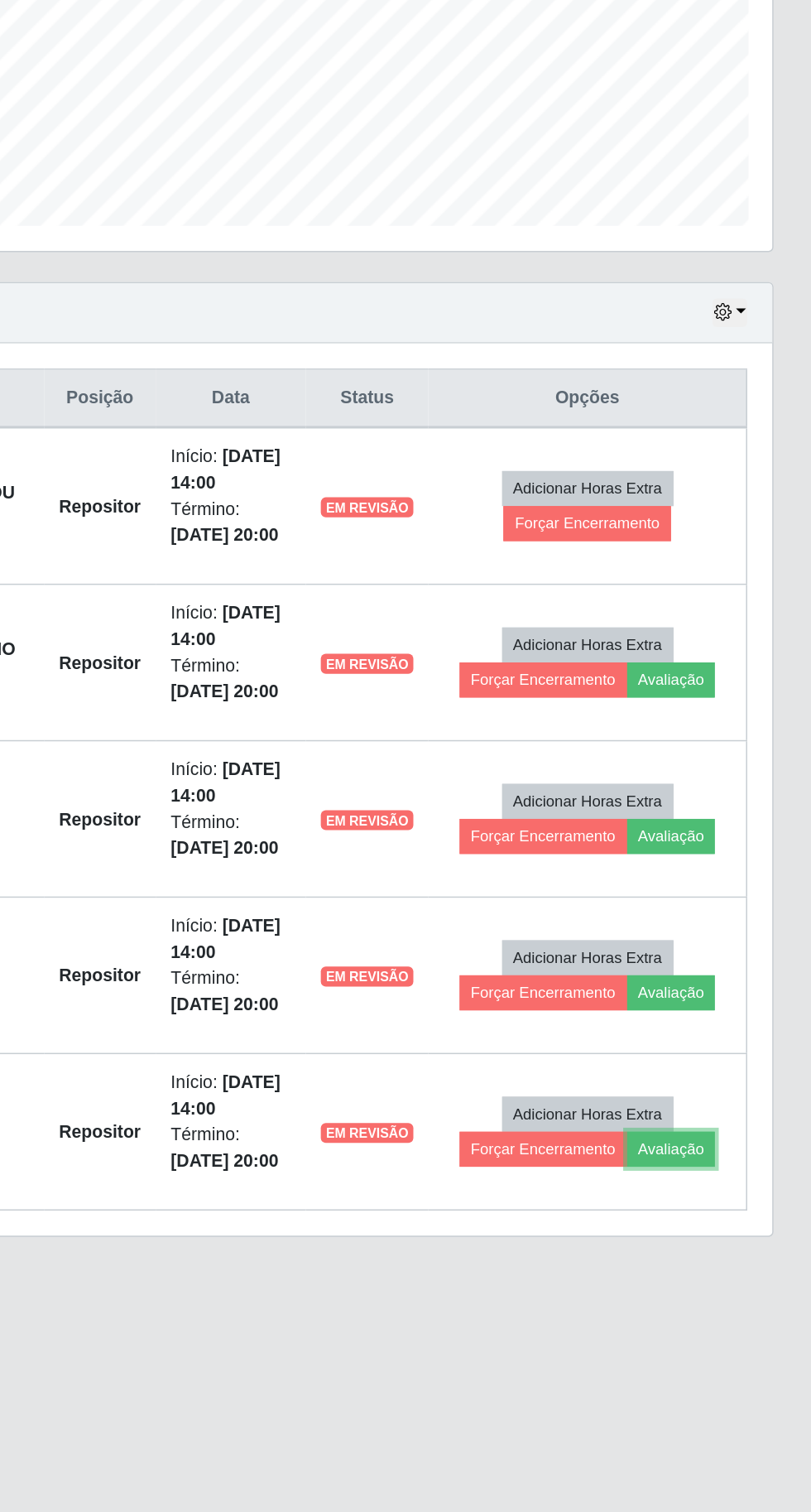
click at [721, 1192] on button "Avaliação" at bounding box center [718, 1203] width 58 height 23
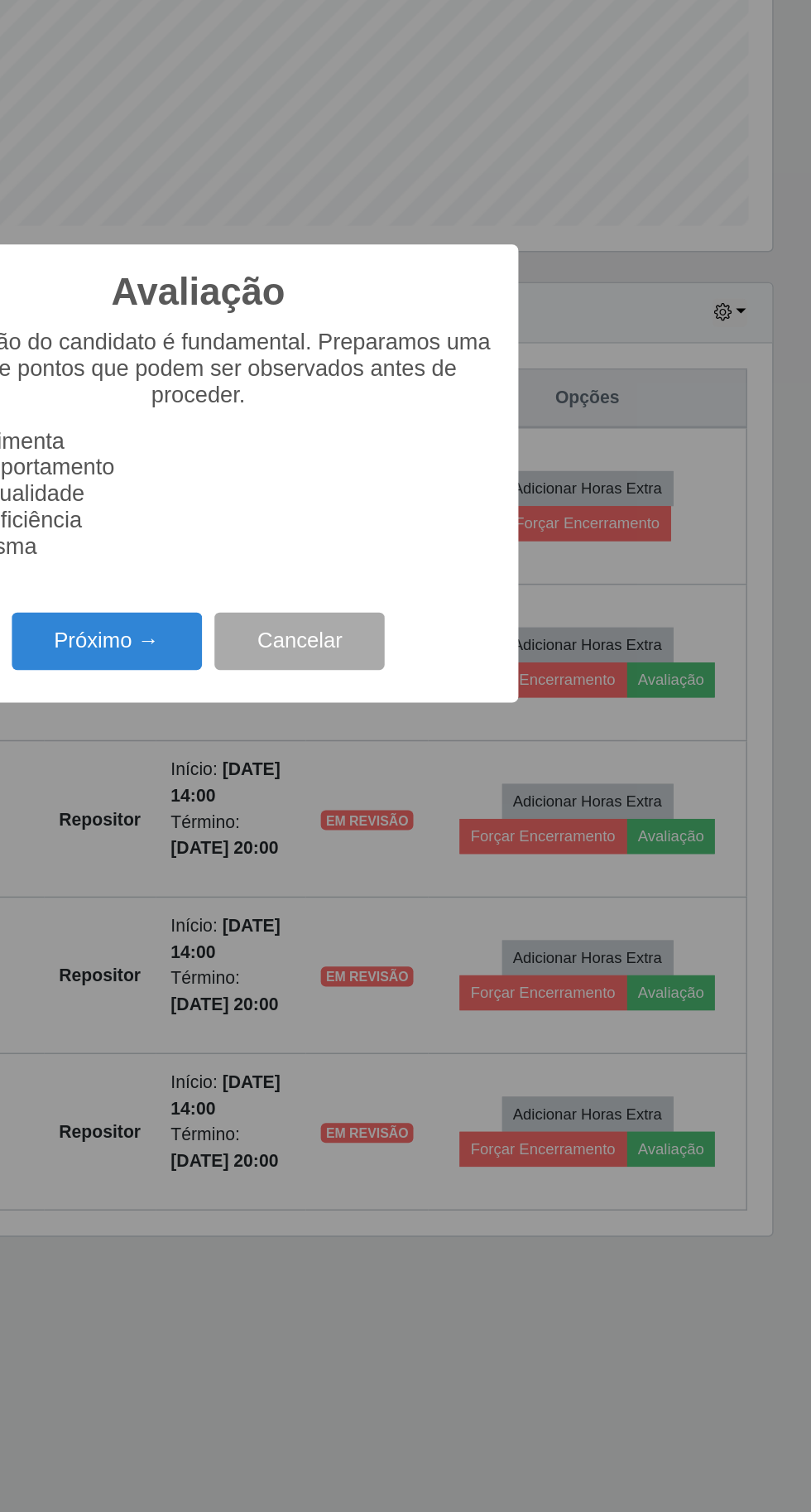
click at [332, 862] on button "Próximo →" at bounding box center [345, 867] width 126 height 39
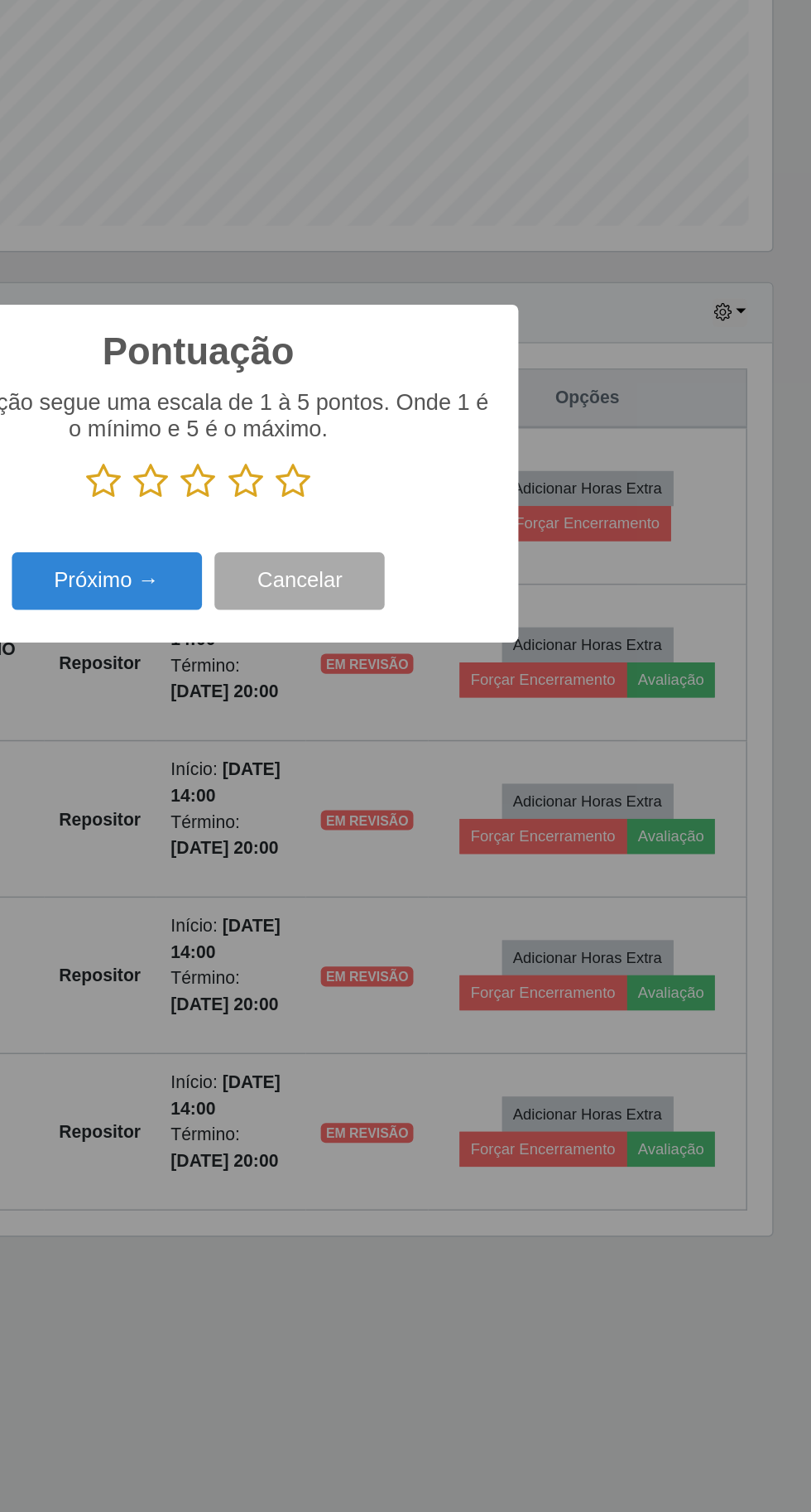
click at [476, 765] on icon at bounding box center [468, 761] width 23 height 25
click at [457, 773] on input "radio" at bounding box center [457, 773] width 0 height 0
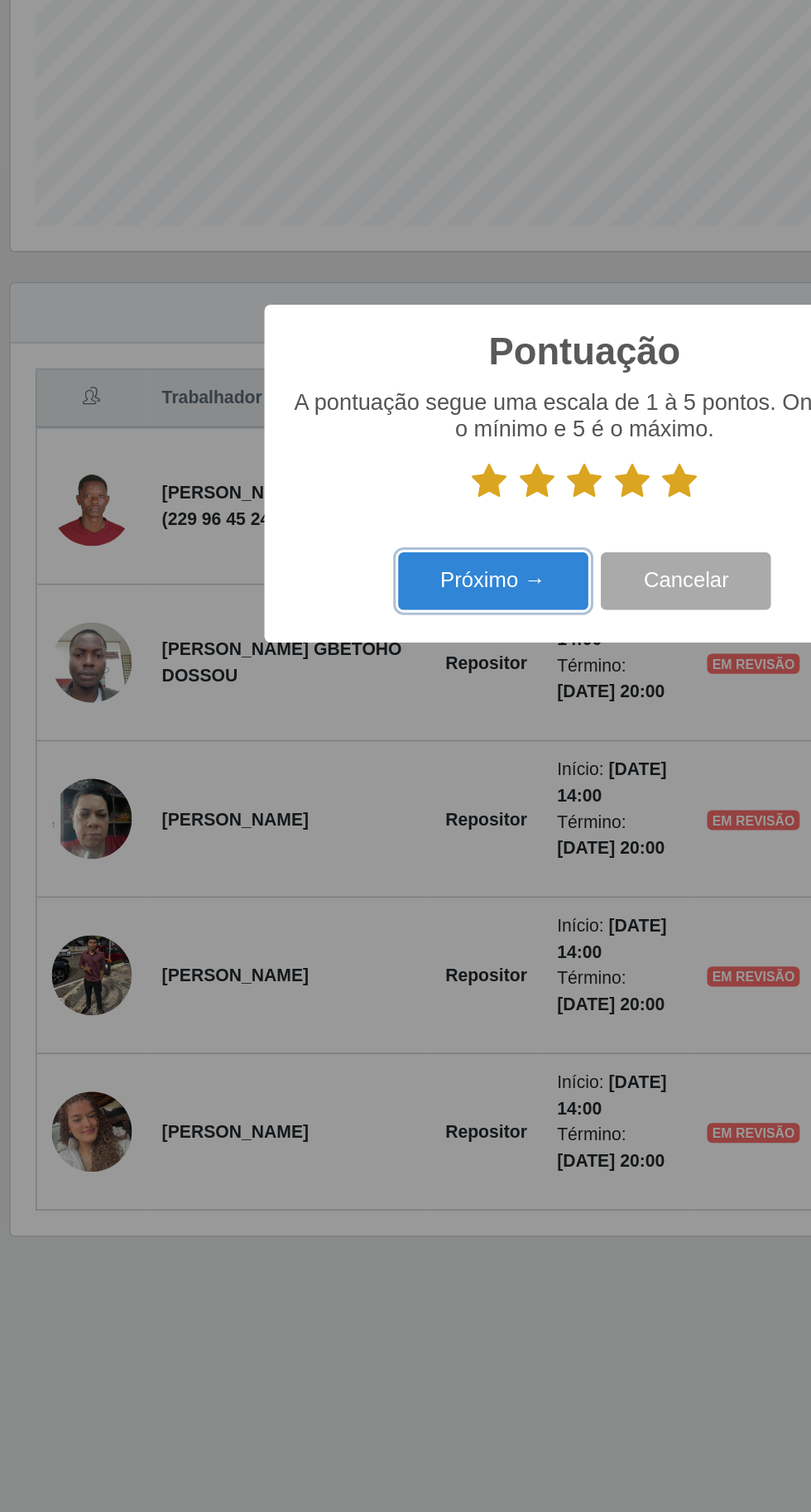
click at [316, 817] on button "Próximo →" at bounding box center [345, 826] width 126 height 39
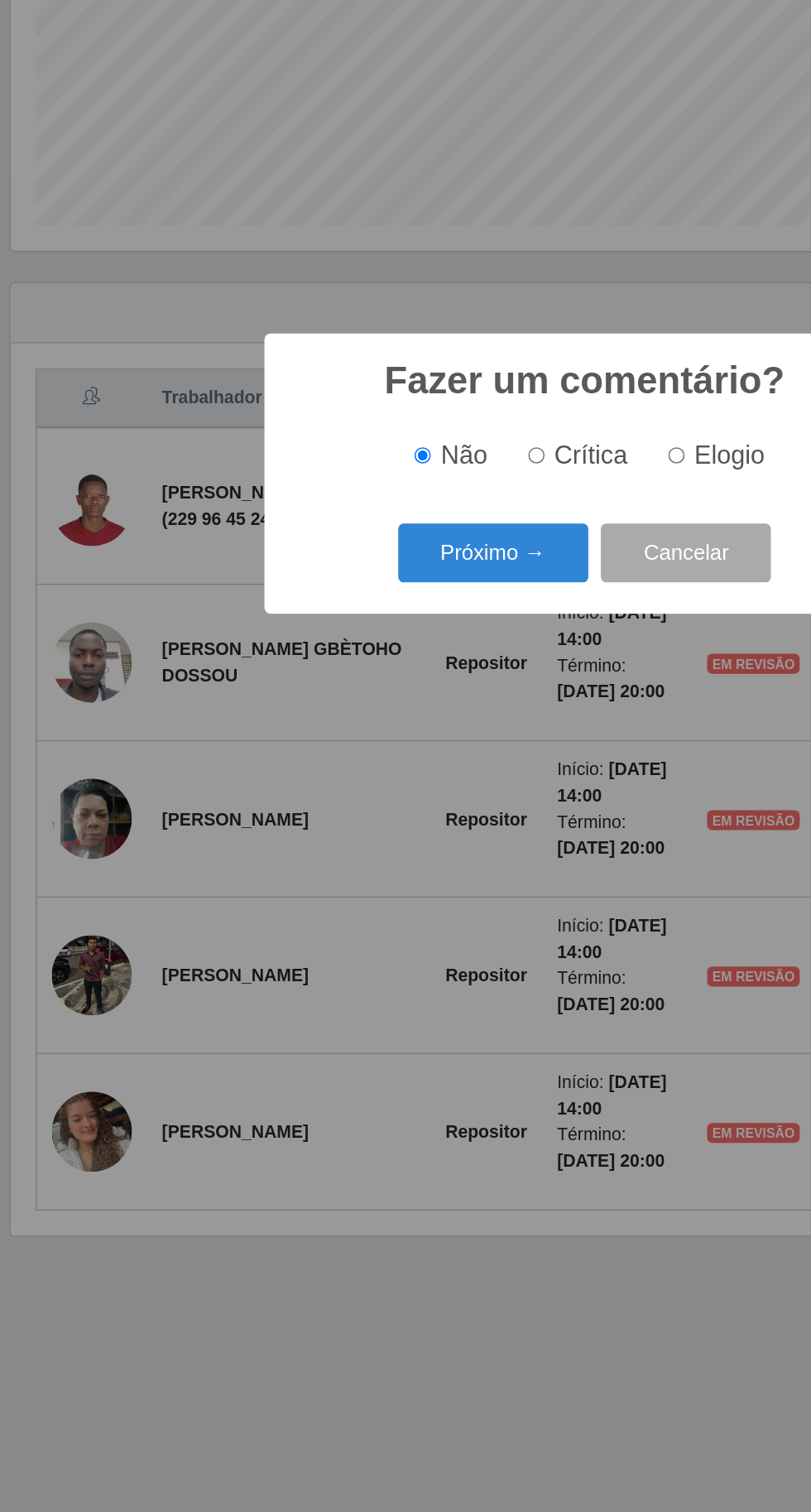
click at [494, 742] on span "Elogio" at bounding box center [501, 743] width 47 height 18
click at [472, 742] on input "Elogio" at bounding box center [467, 744] width 11 height 11
radio input "true"
click at [310, 809] on button "Próximo →" at bounding box center [345, 808] width 126 height 39
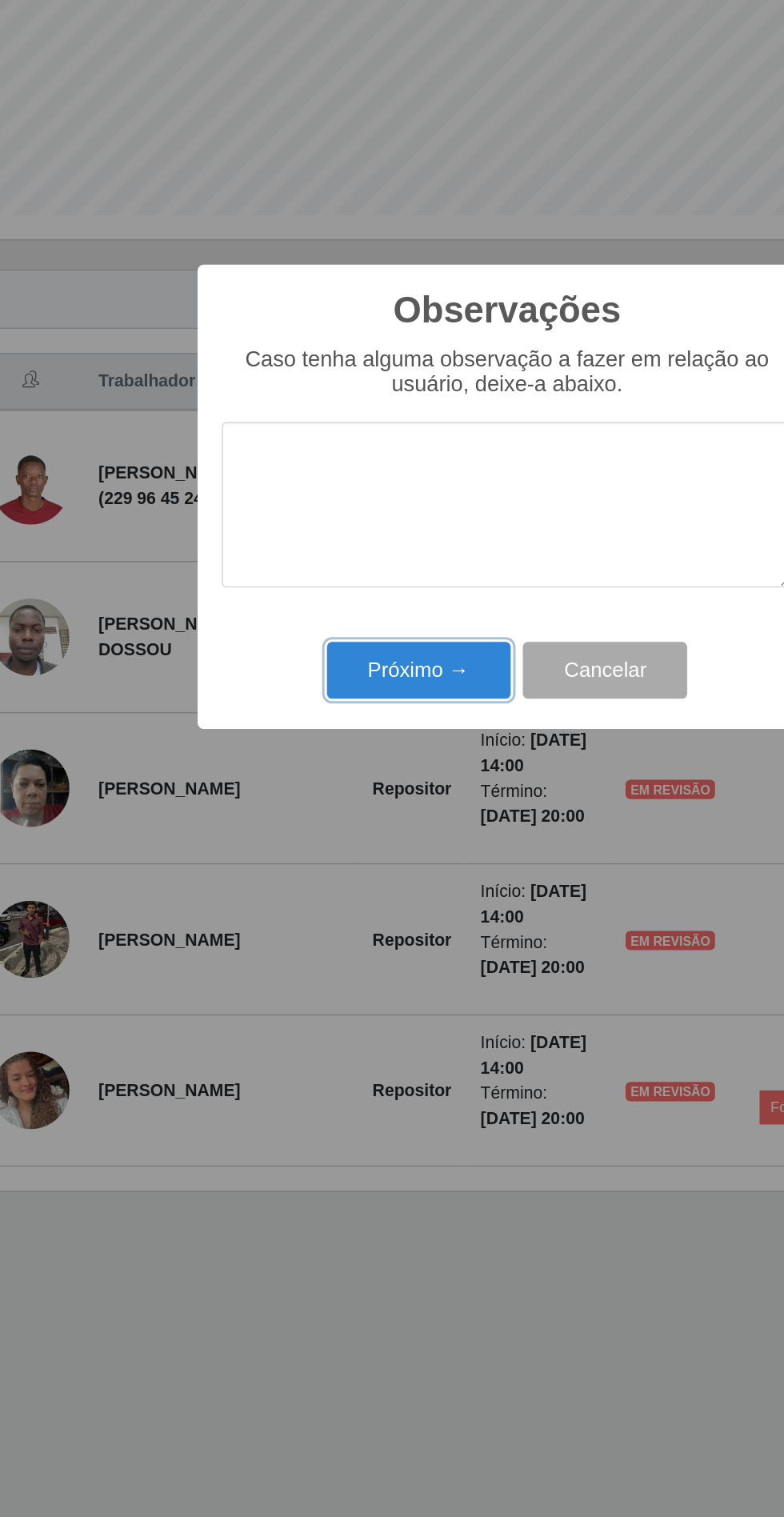
click at [346, 866] on button "Próximo →" at bounding box center [334, 873] width 121 height 37
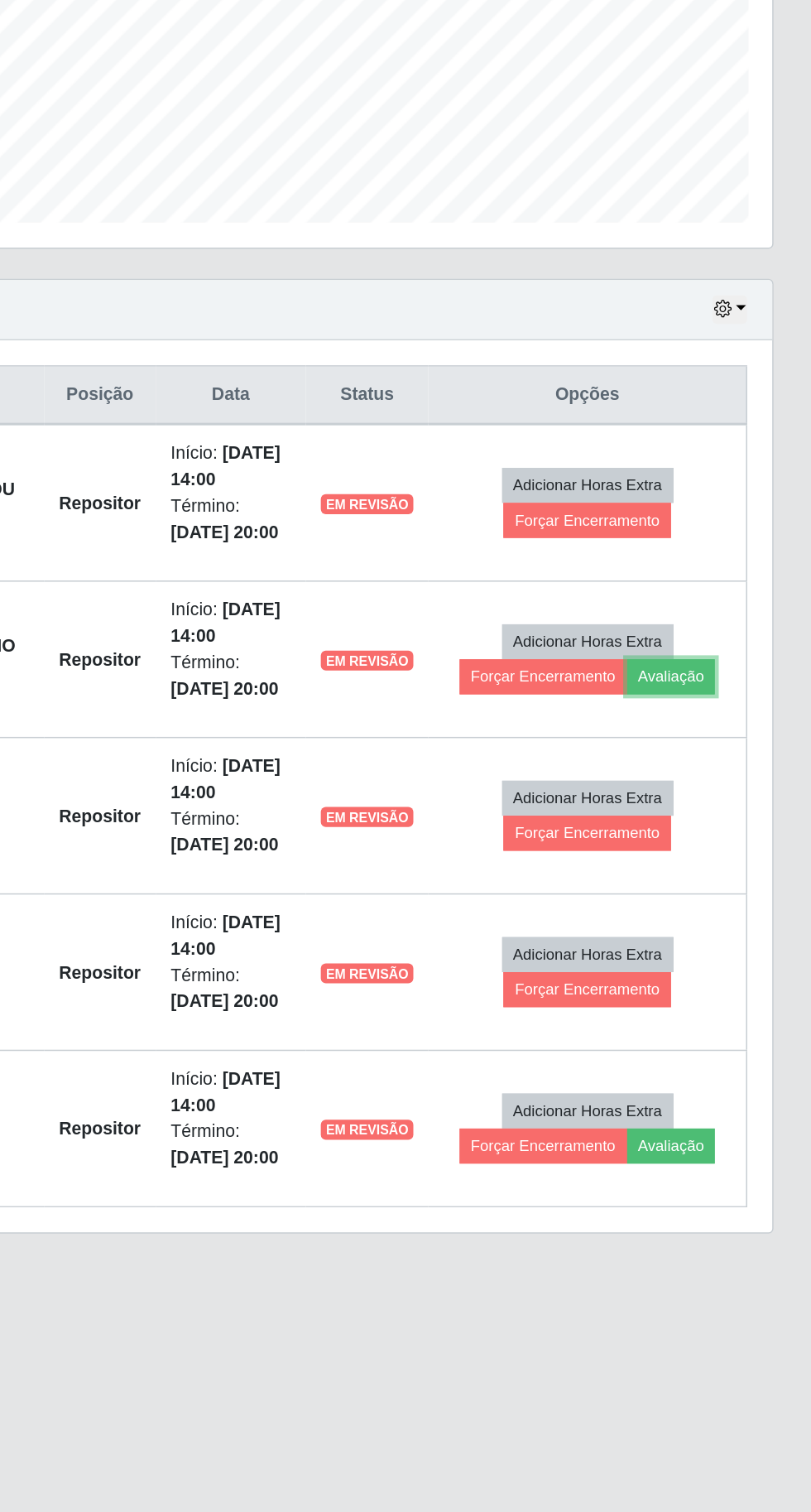
click at [723, 881] on button "Avaliação" at bounding box center [718, 893] width 58 height 23
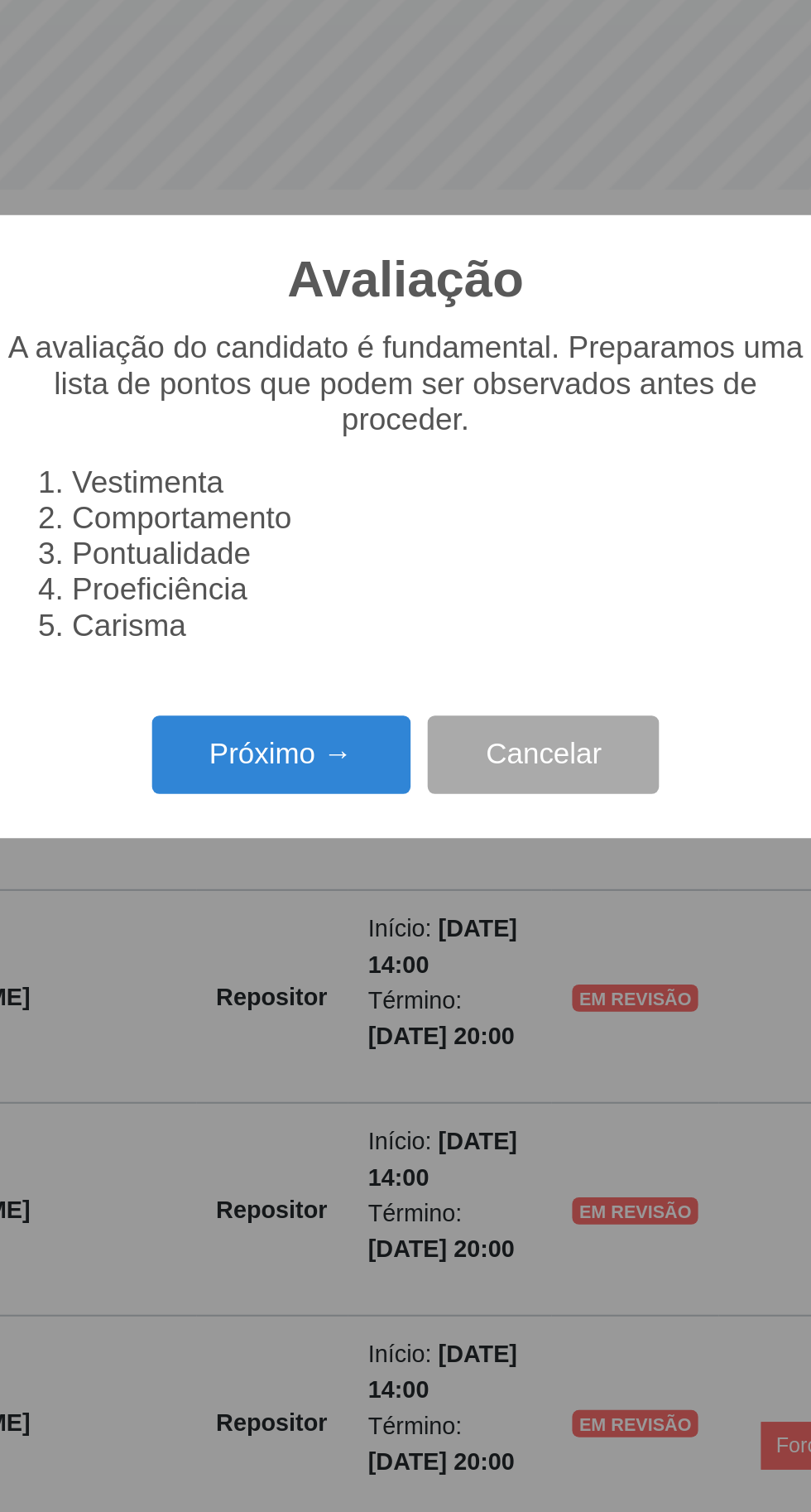
click at [318, 870] on button "Próximo →" at bounding box center [345, 867] width 126 height 39
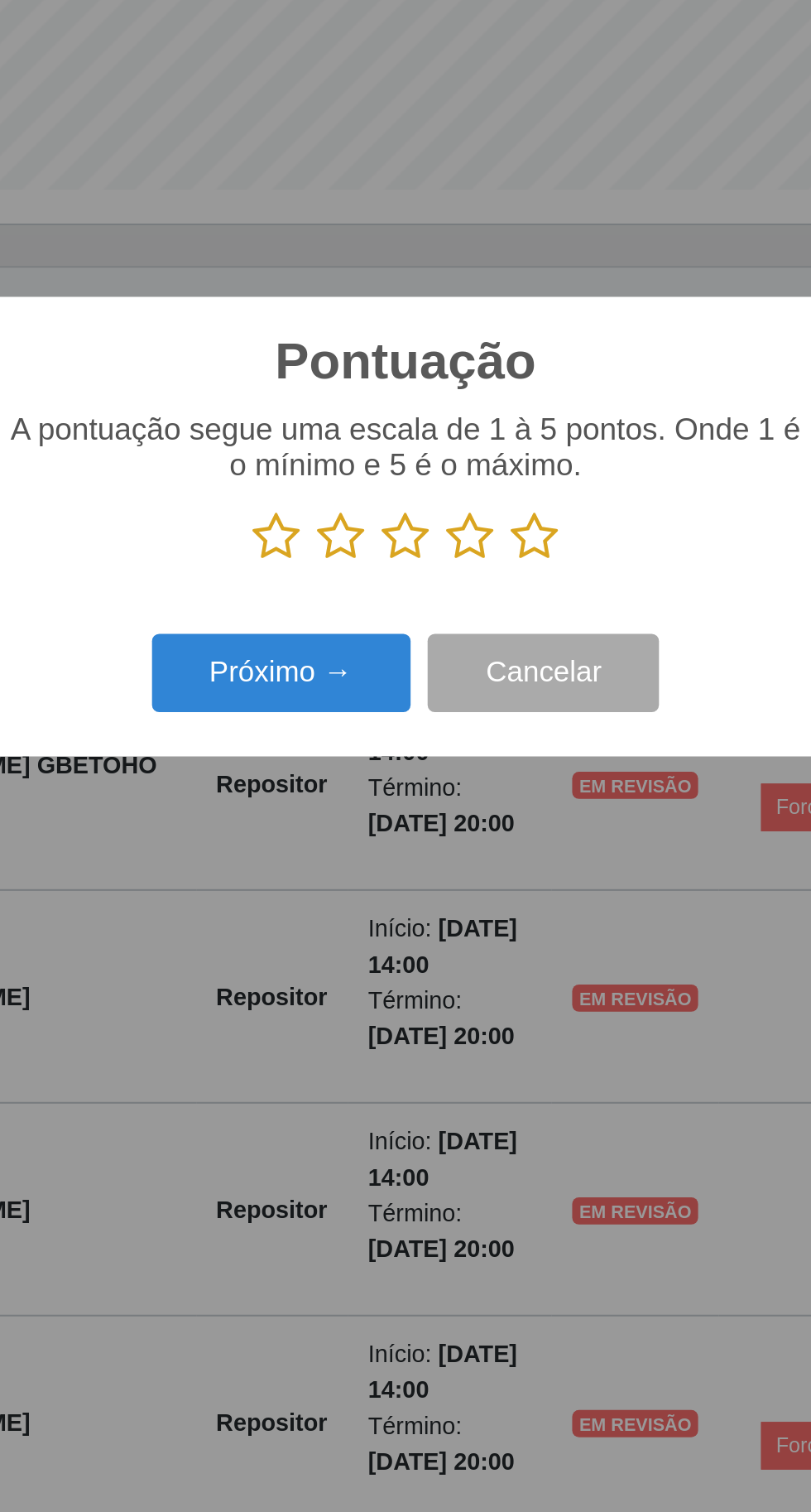
click at [475, 762] on icon at bounding box center [468, 761] width 23 height 25
click at [457, 773] on input "radio" at bounding box center [457, 773] width 0 height 0
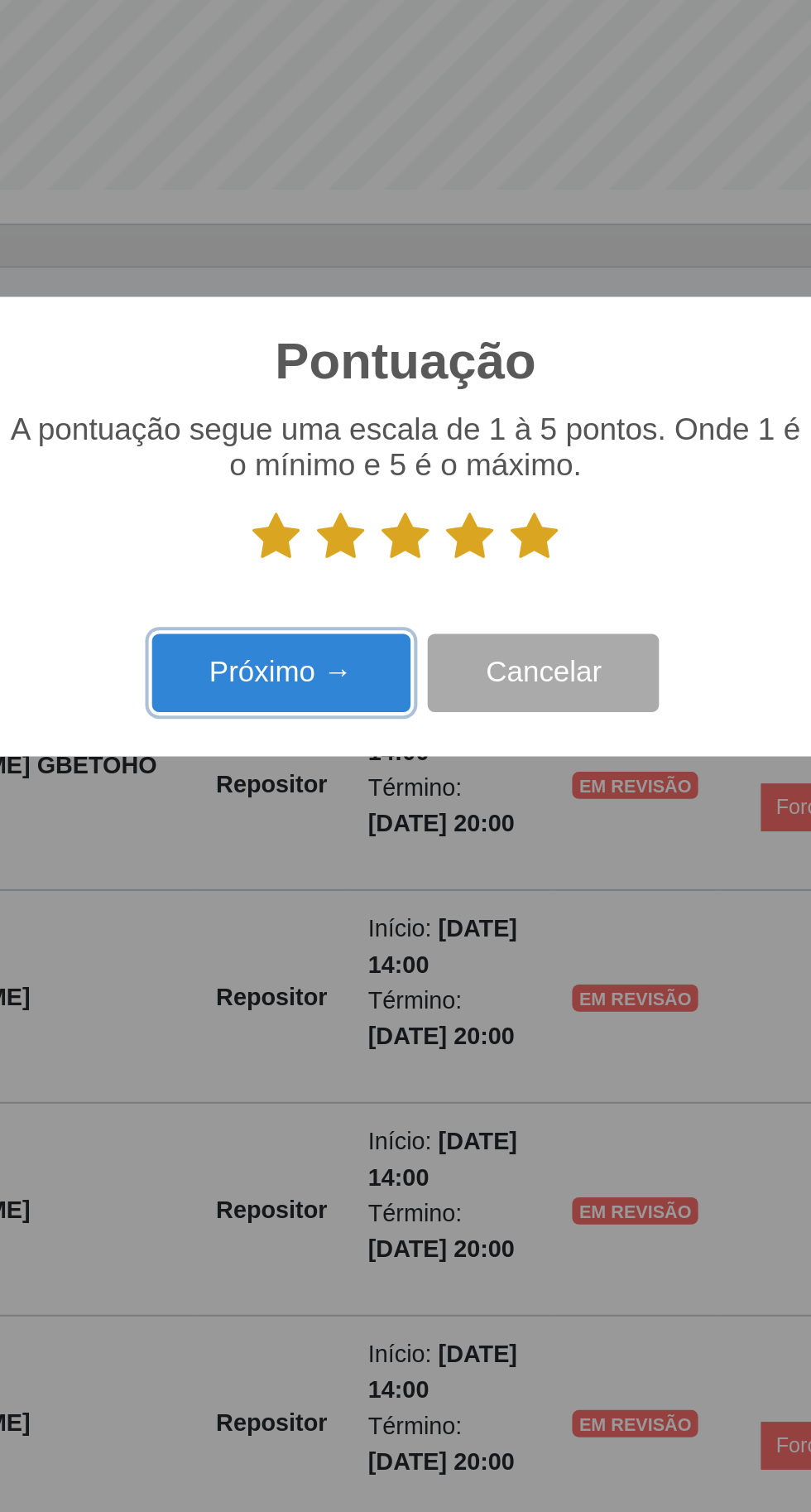
click at [326, 835] on button "Próximo →" at bounding box center [345, 826] width 126 height 39
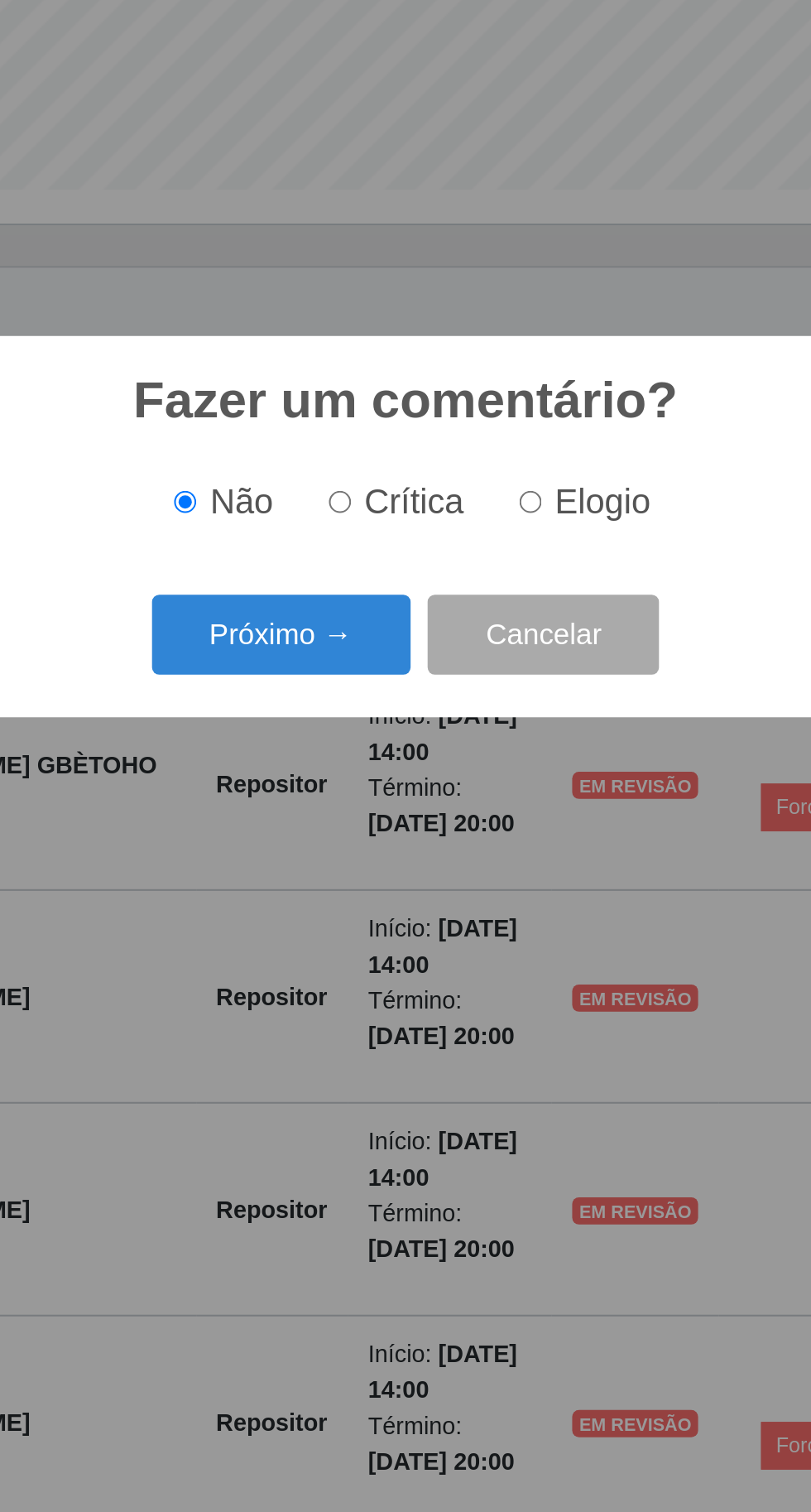
click at [335, 812] on button "Próximo →" at bounding box center [345, 808] width 126 height 39
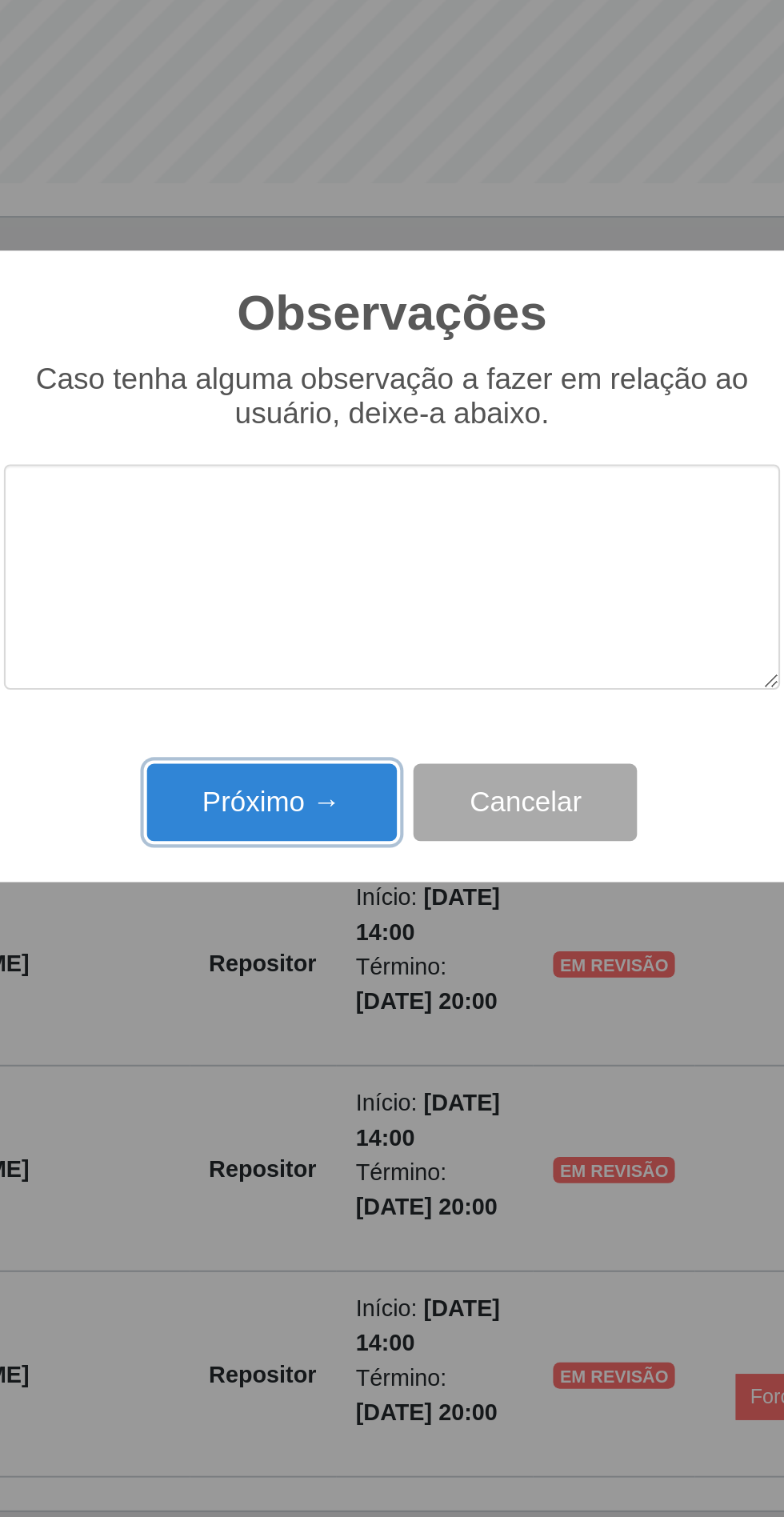
click at [306, 871] on button "Próximo →" at bounding box center [334, 873] width 121 height 37
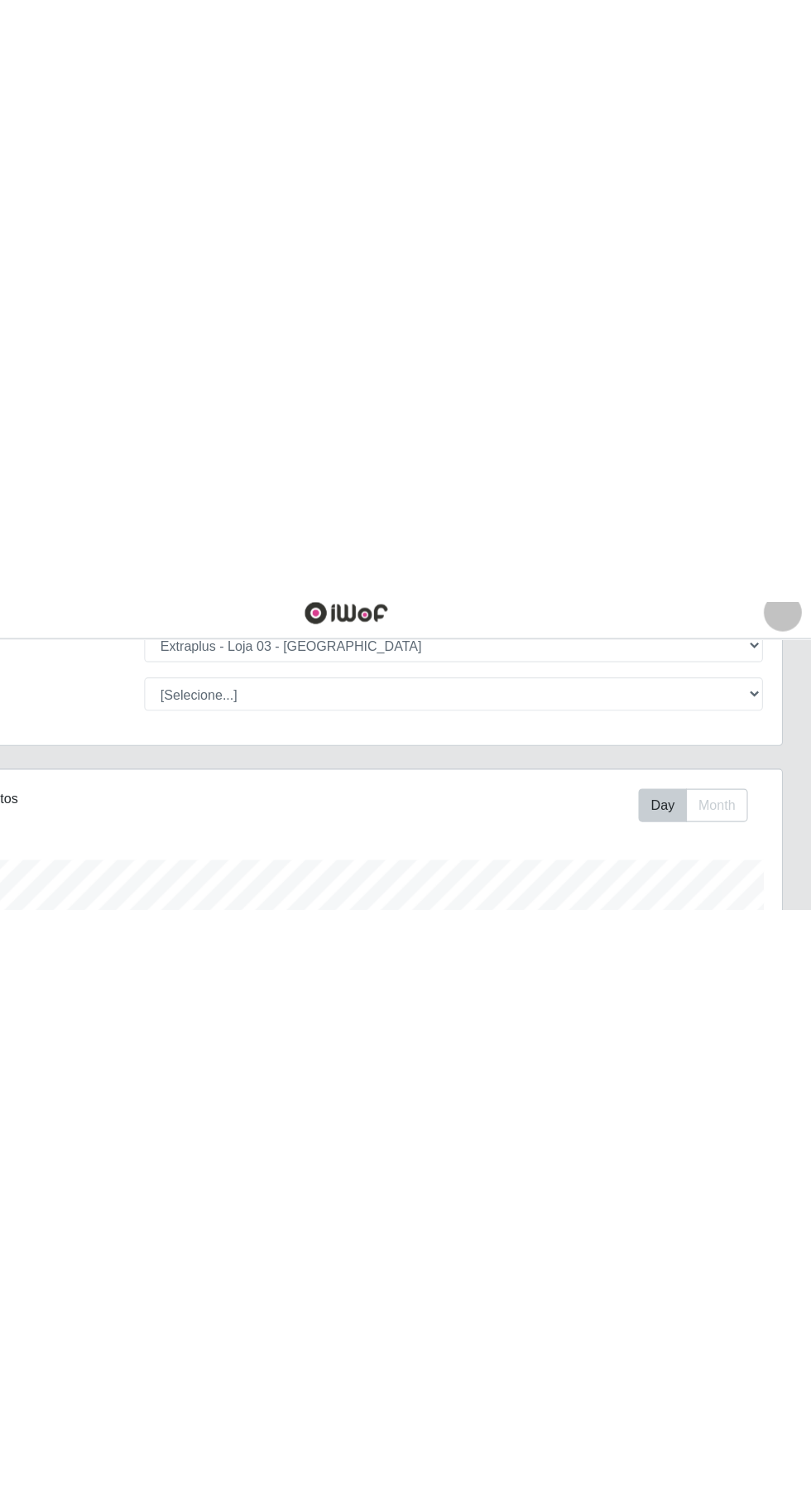
scroll to position [55, 0]
